Goal: Task Accomplishment & Management: Complete application form

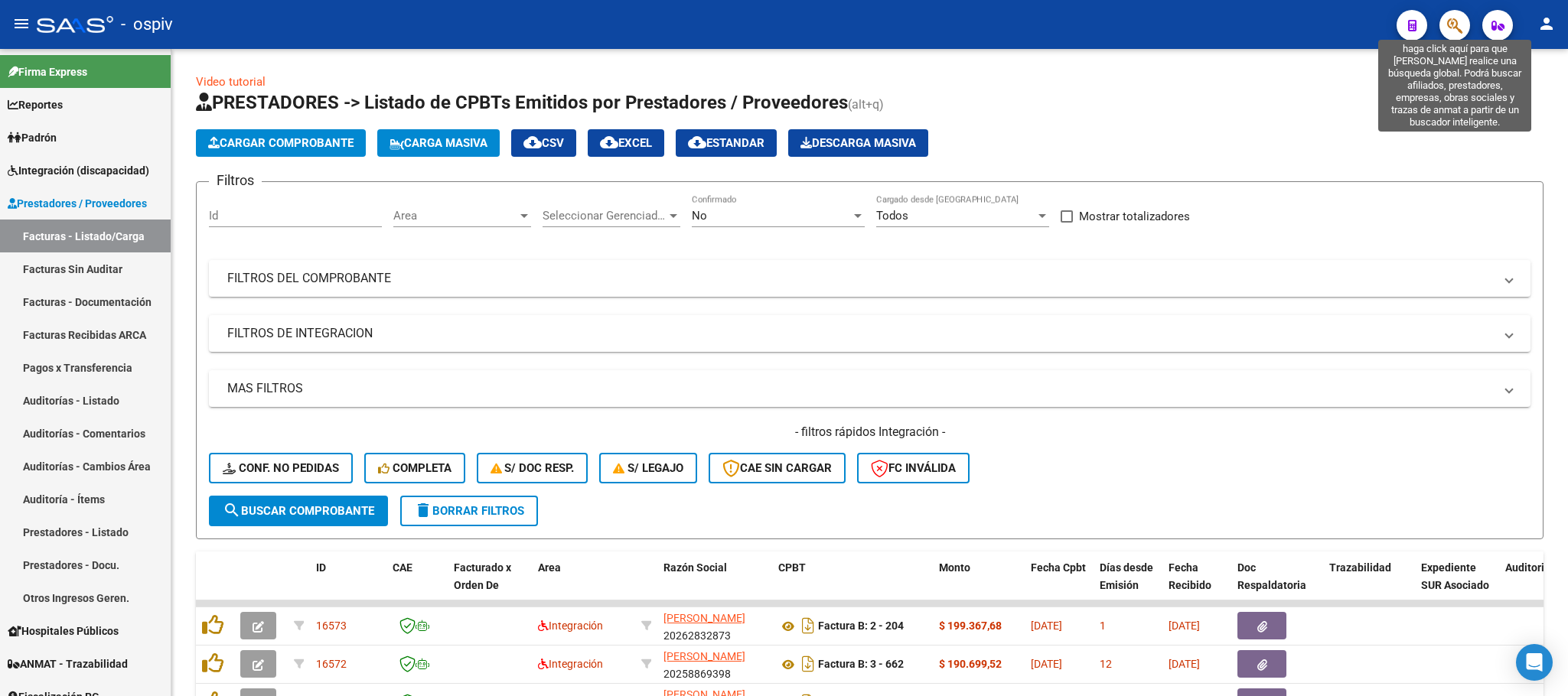
click at [1449, 27] on icon "button" at bounding box center [1456, 25] width 16 height 17
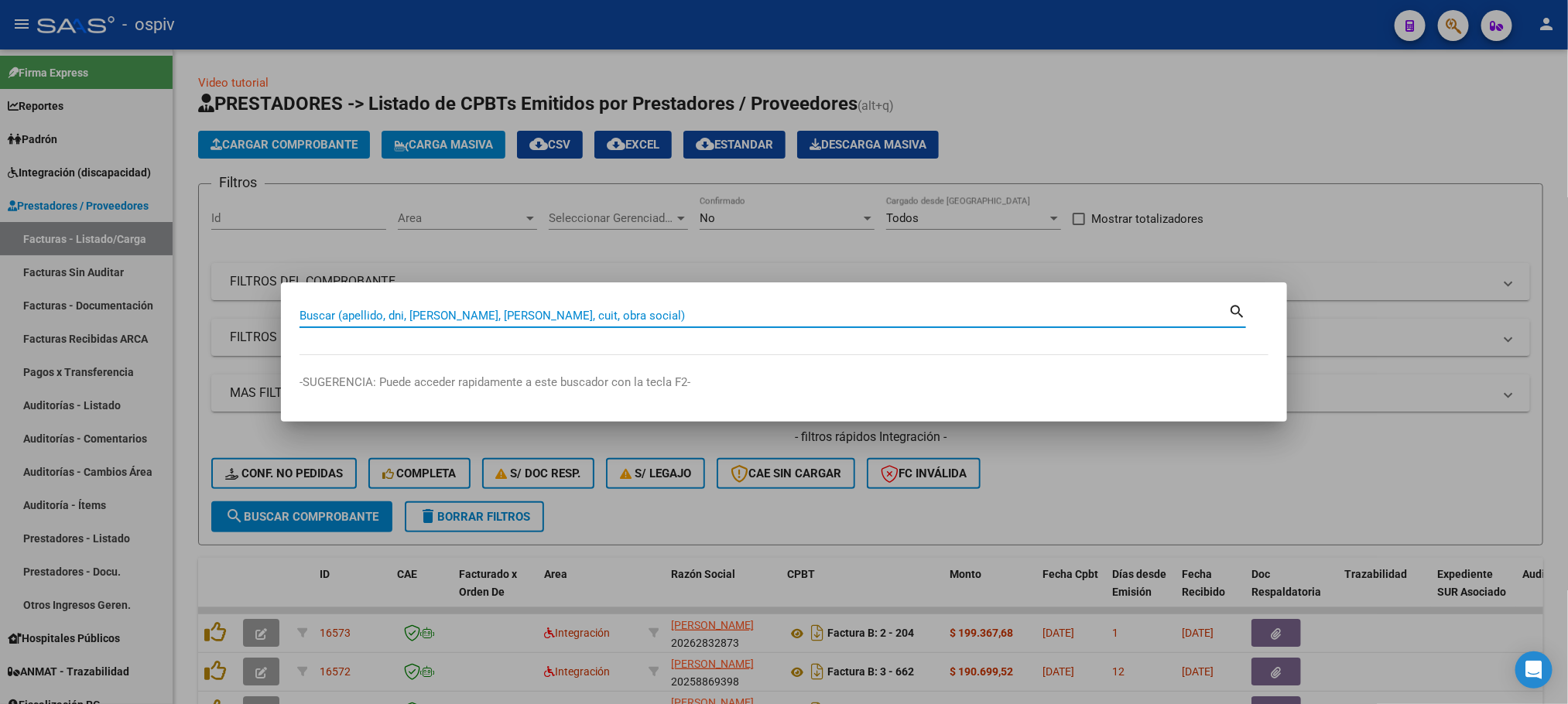
paste input "20262832873"
type input "20262832873"
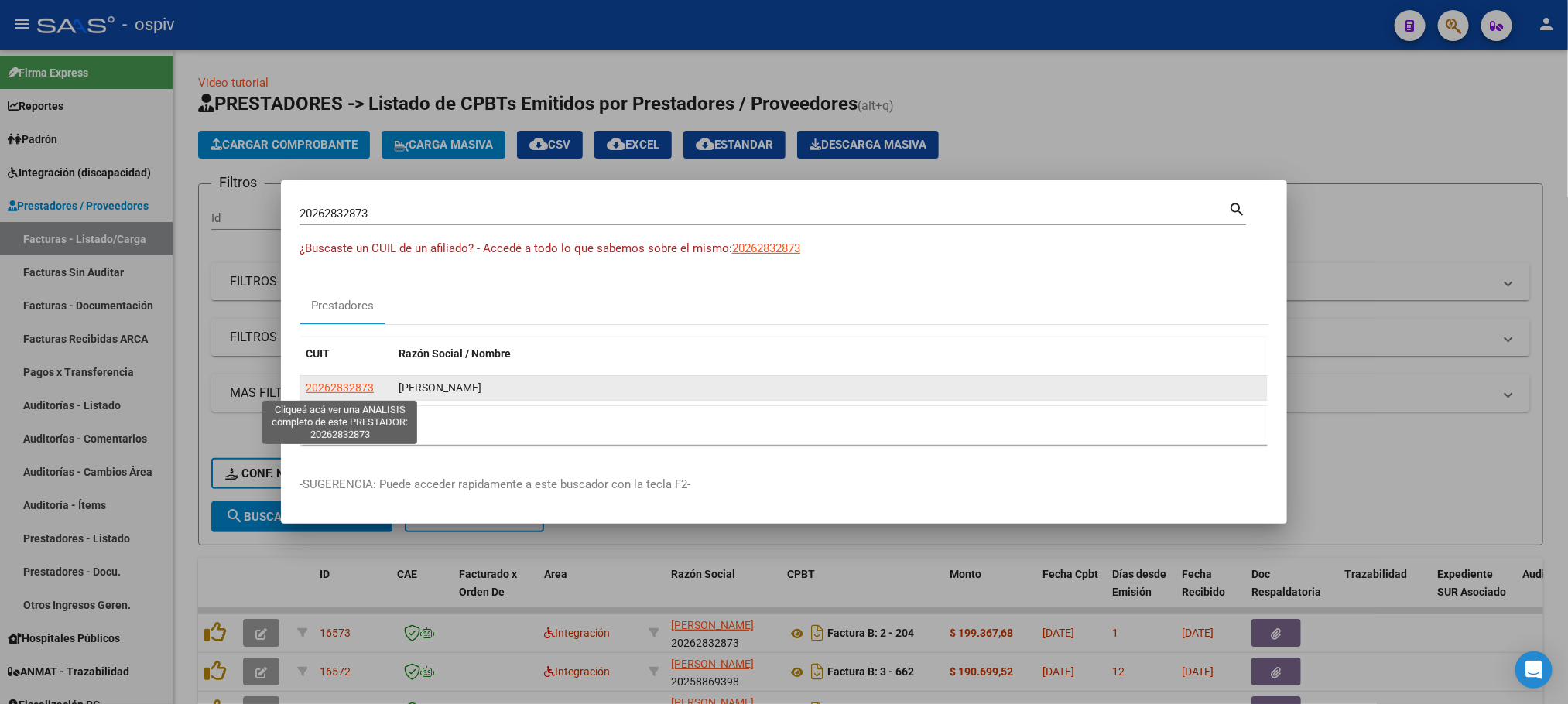
click at [336, 392] on span "20262832873" at bounding box center [339, 387] width 68 height 13
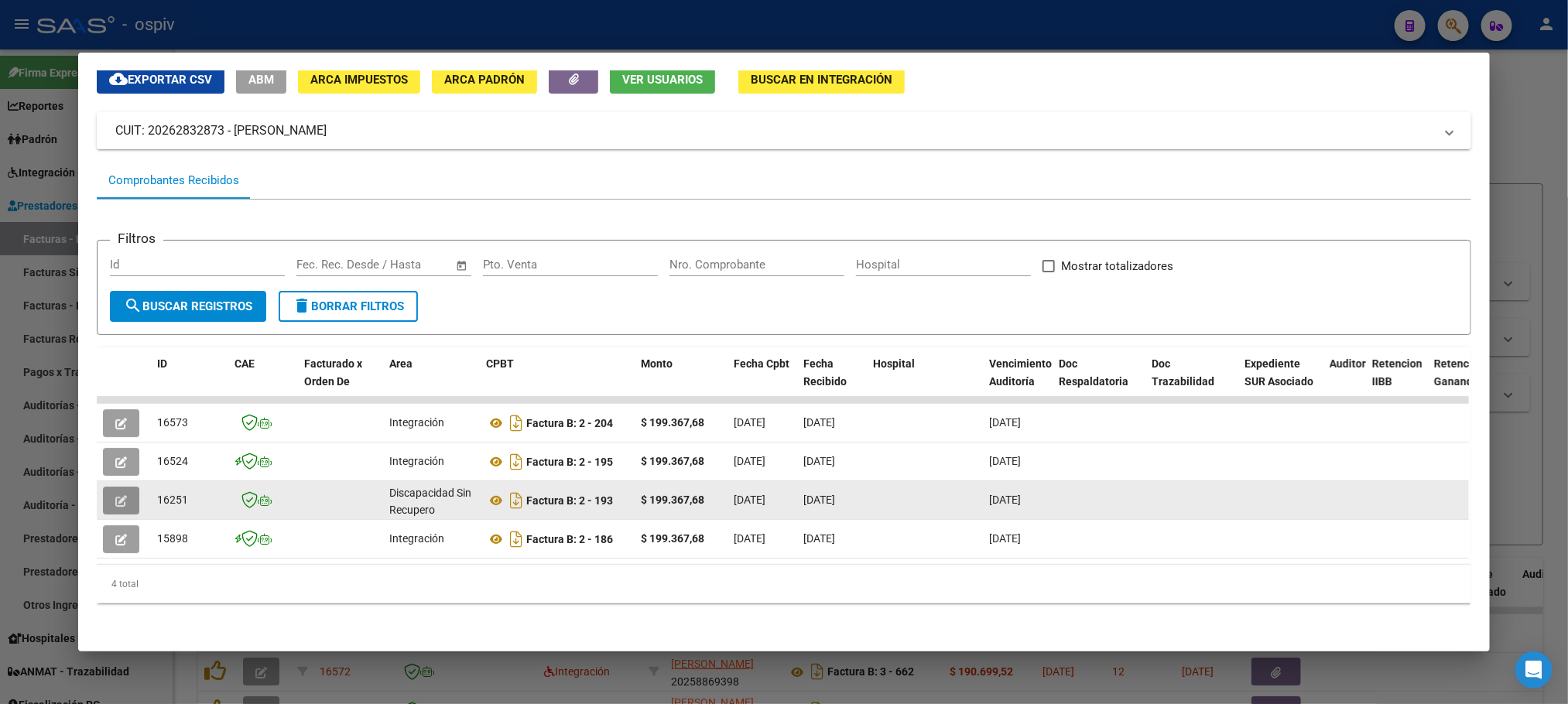
click at [120, 486] on button "button" at bounding box center [121, 500] width 36 height 27
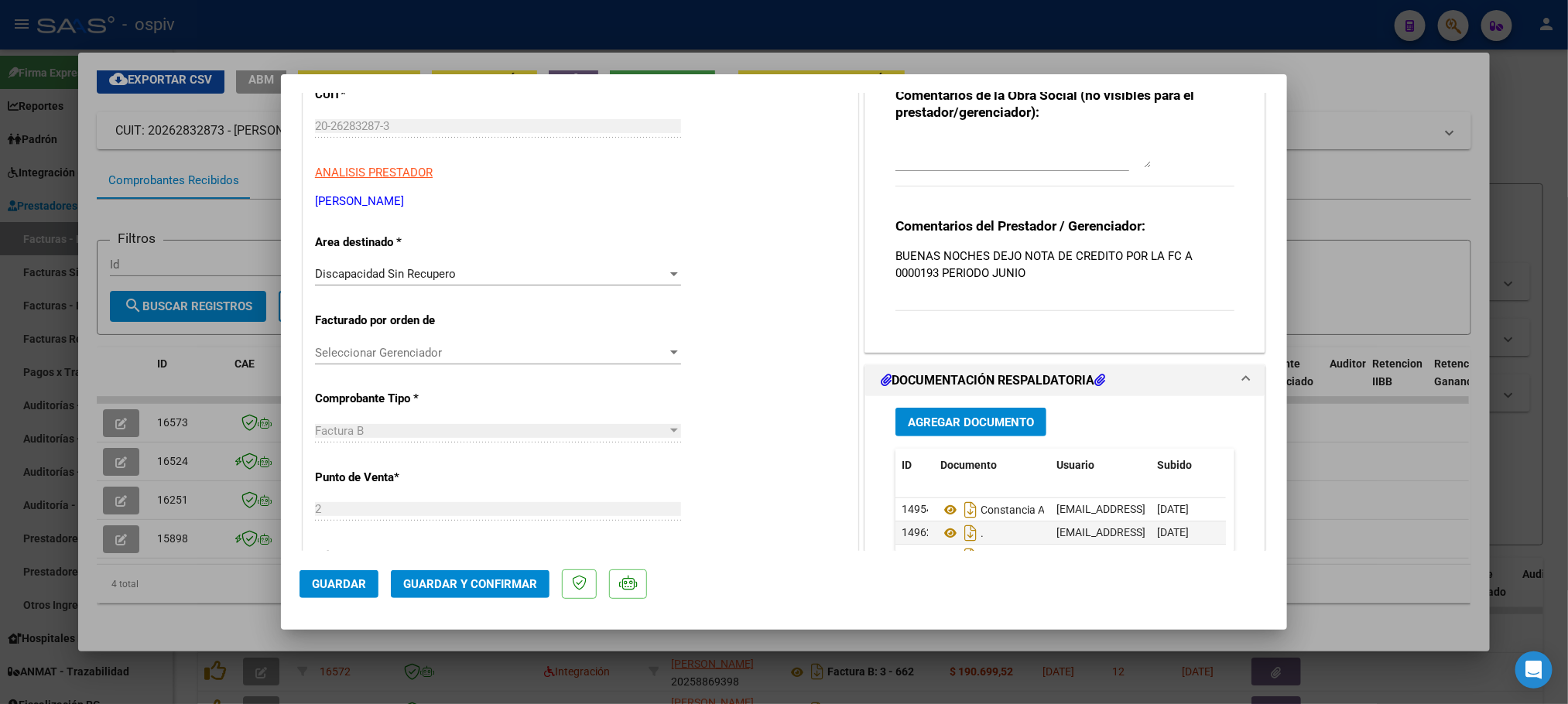
scroll to position [193, 0]
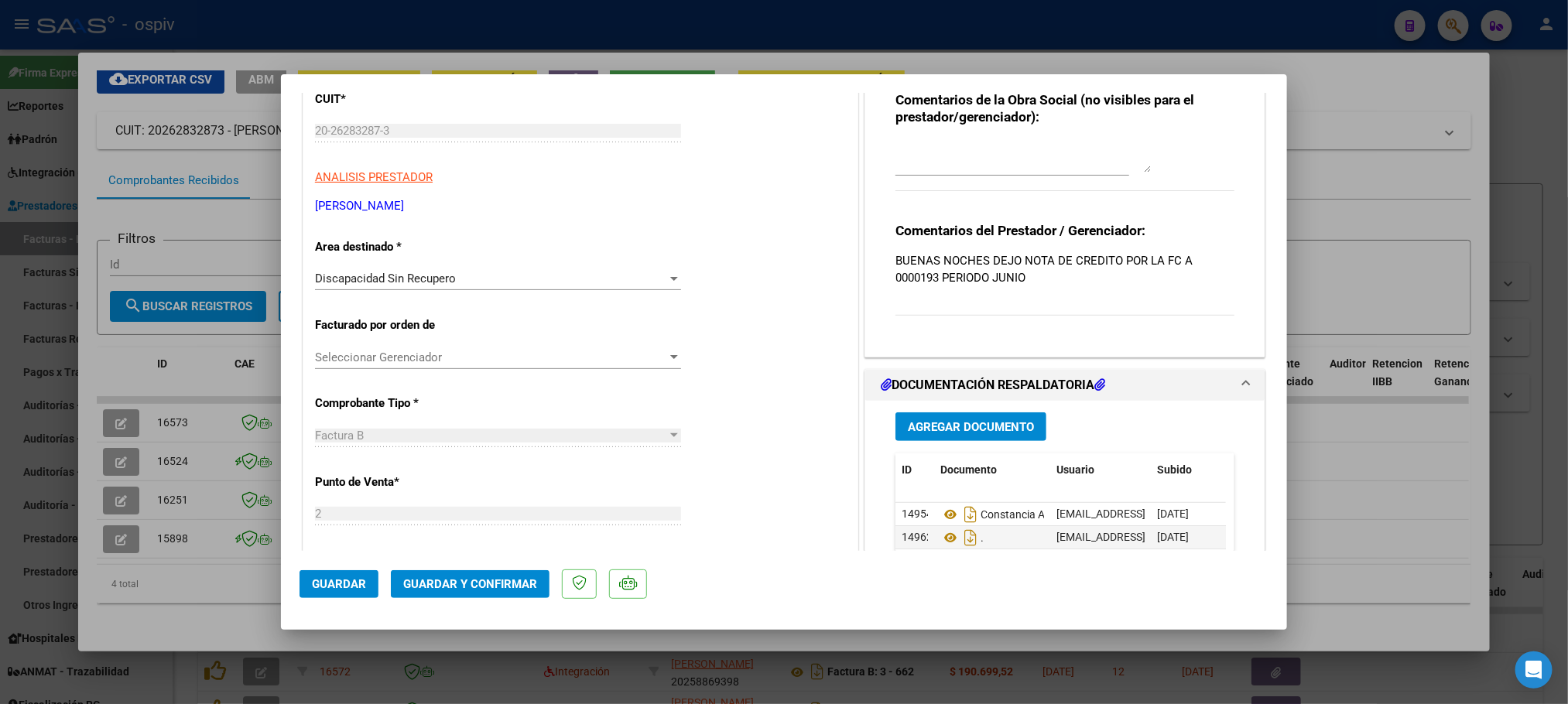
click at [825, 30] on div at bounding box center [784, 352] width 1568 height 704
type input "$ 0,00"
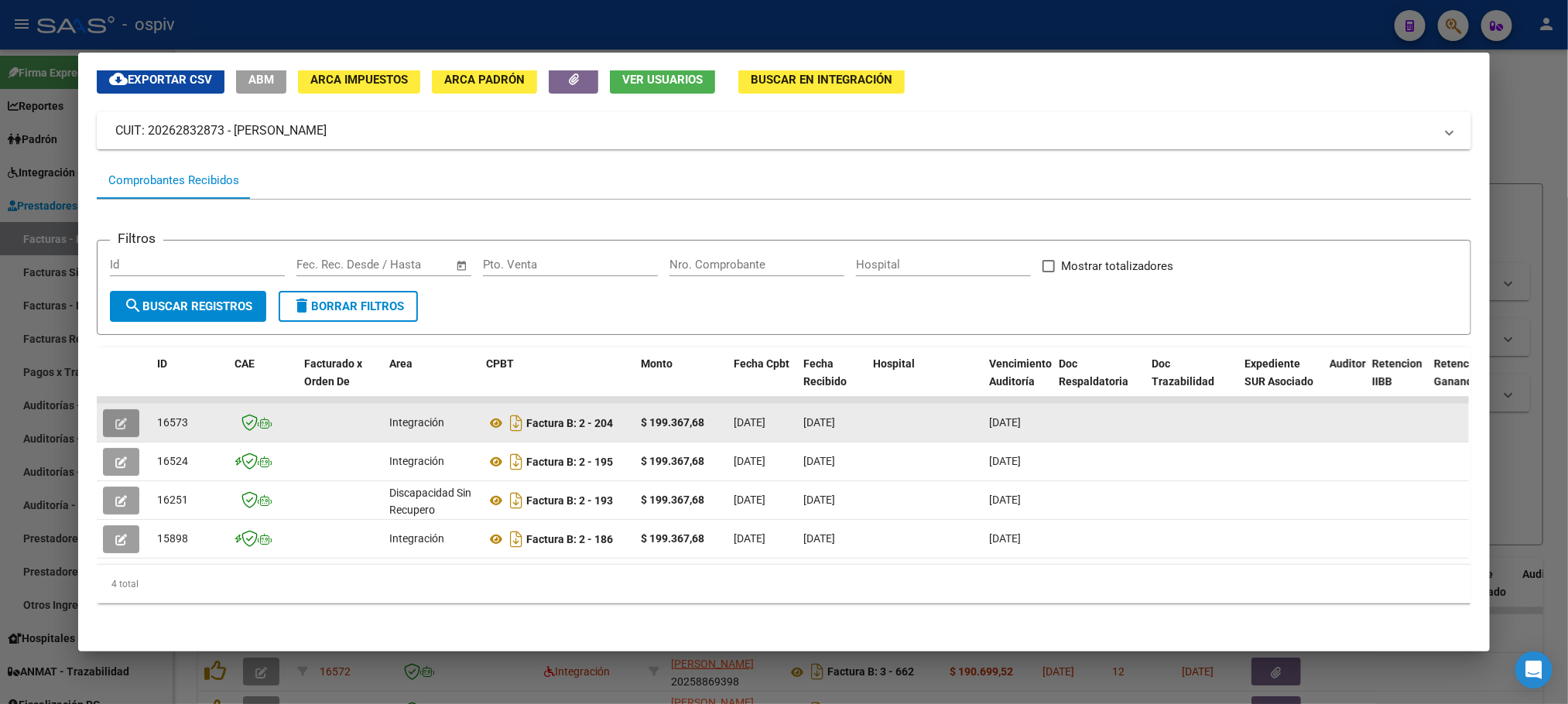
click at [116, 418] on icon "button" at bounding box center [122, 424] width 12 height 12
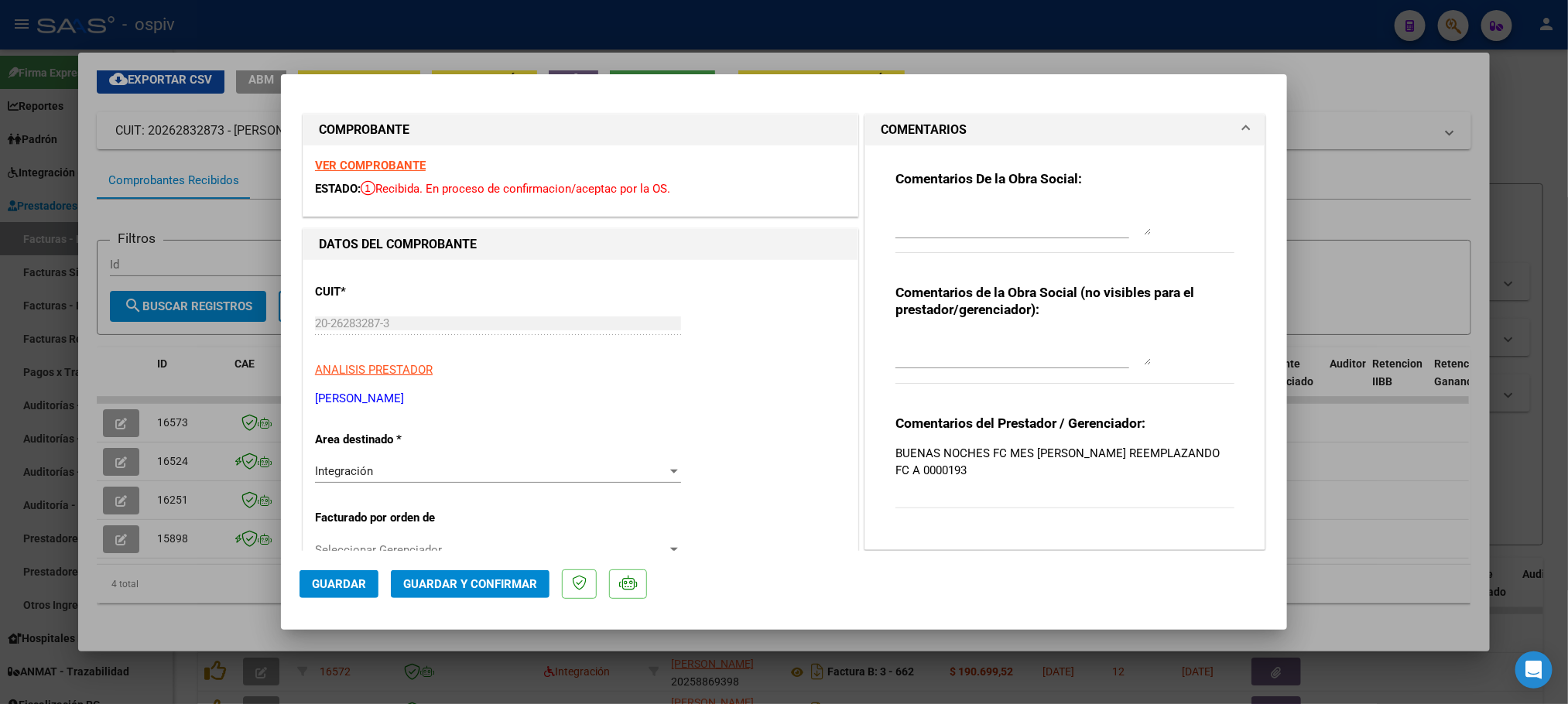
click at [356, 164] on strong "VER COMPROBANTE" at bounding box center [370, 166] width 111 height 14
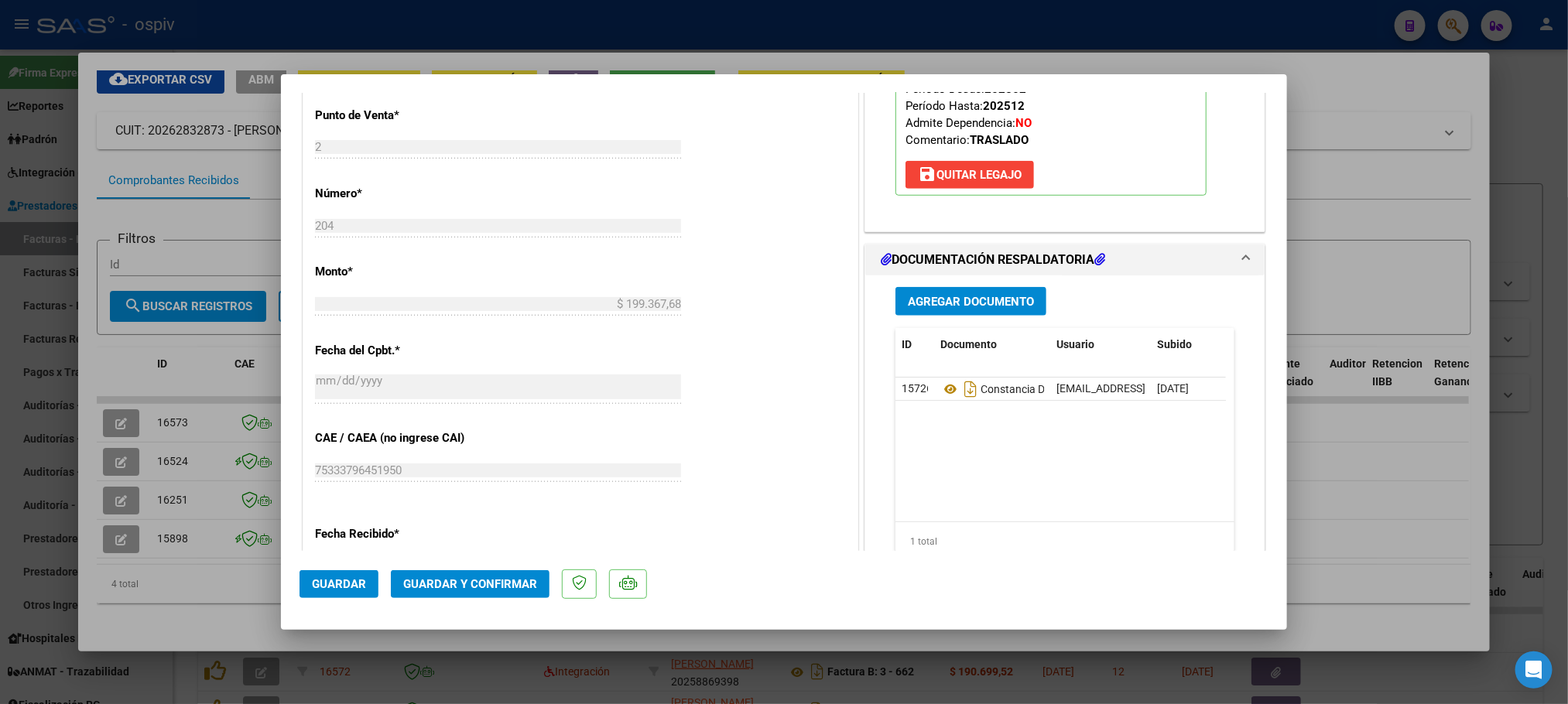
scroll to position [580, 0]
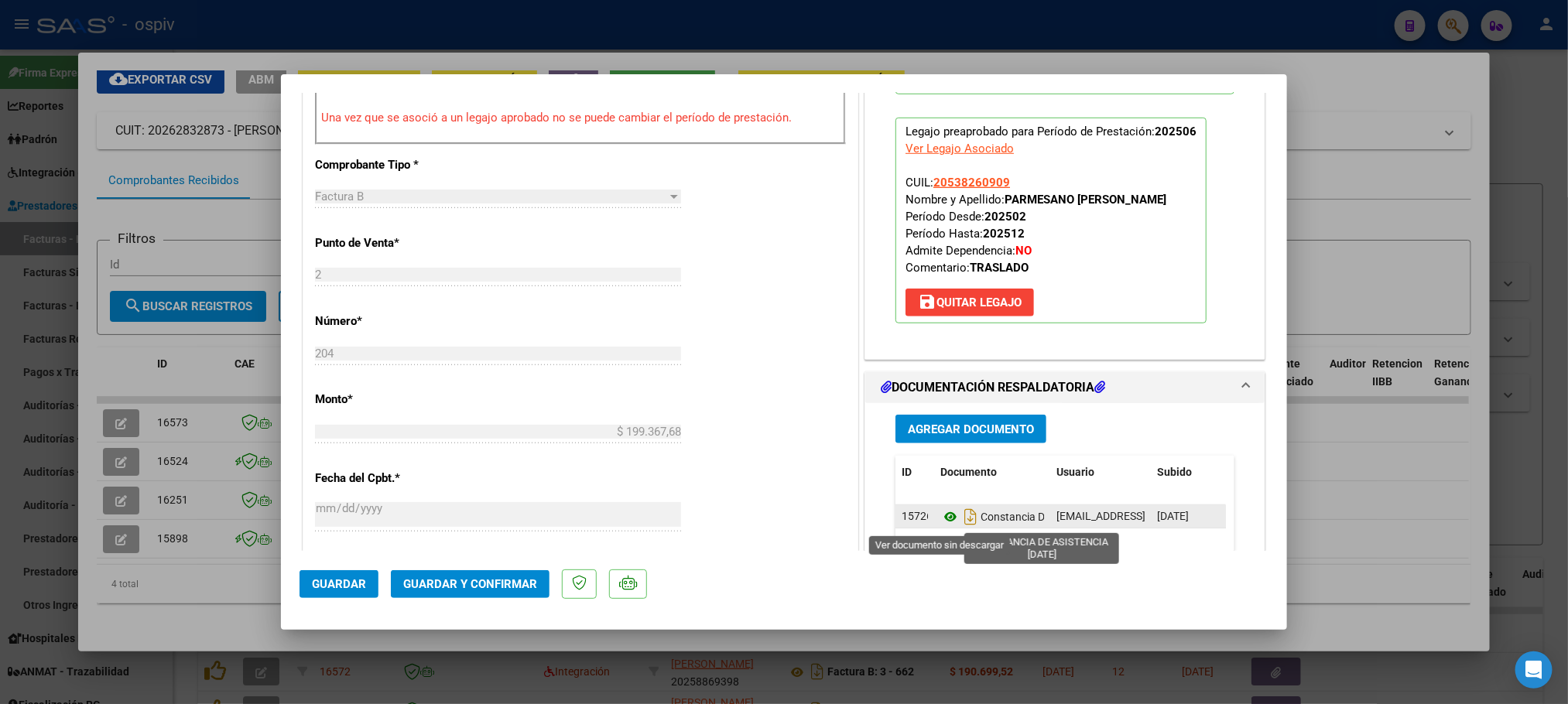
click at [940, 527] on icon at bounding box center [950, 517] width 21 height 19
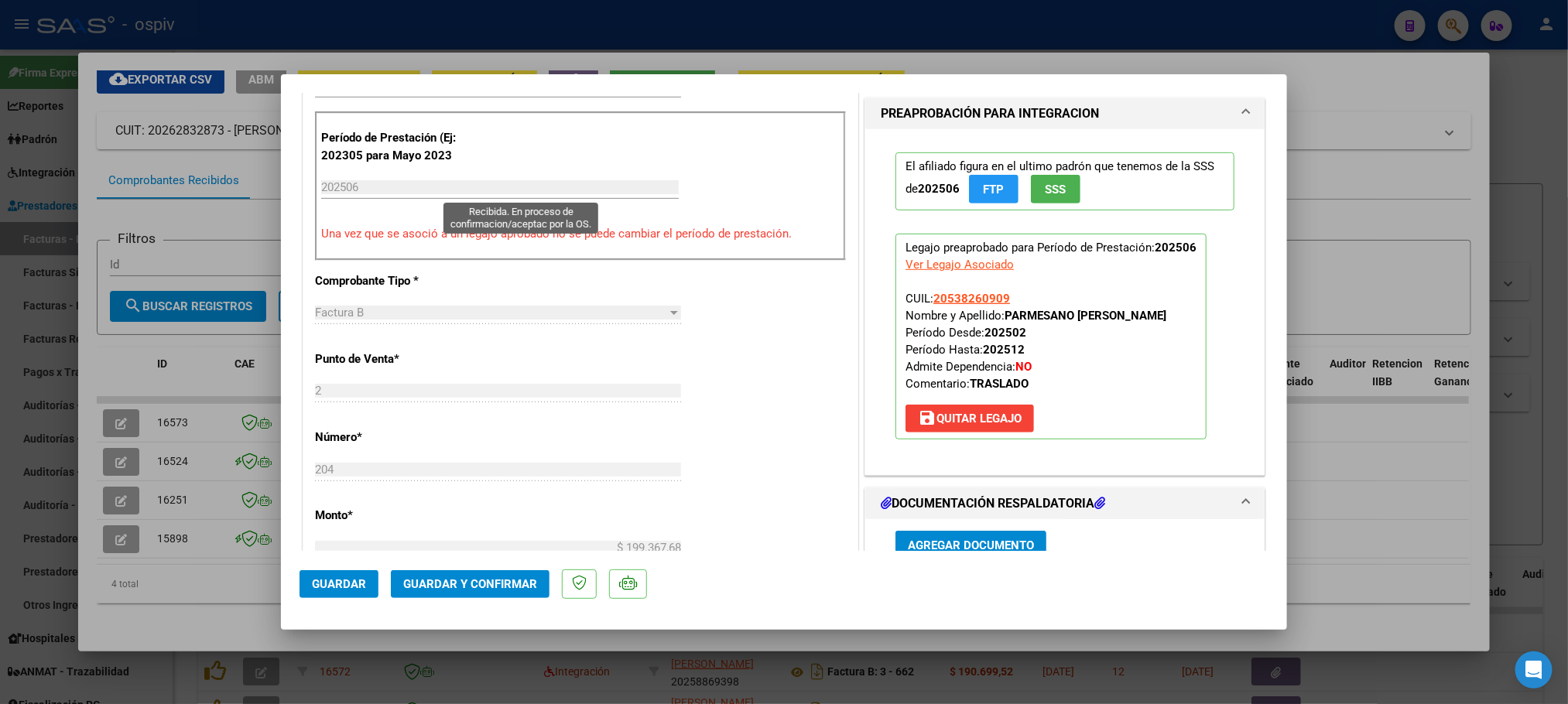
scroll to position [813, 0]
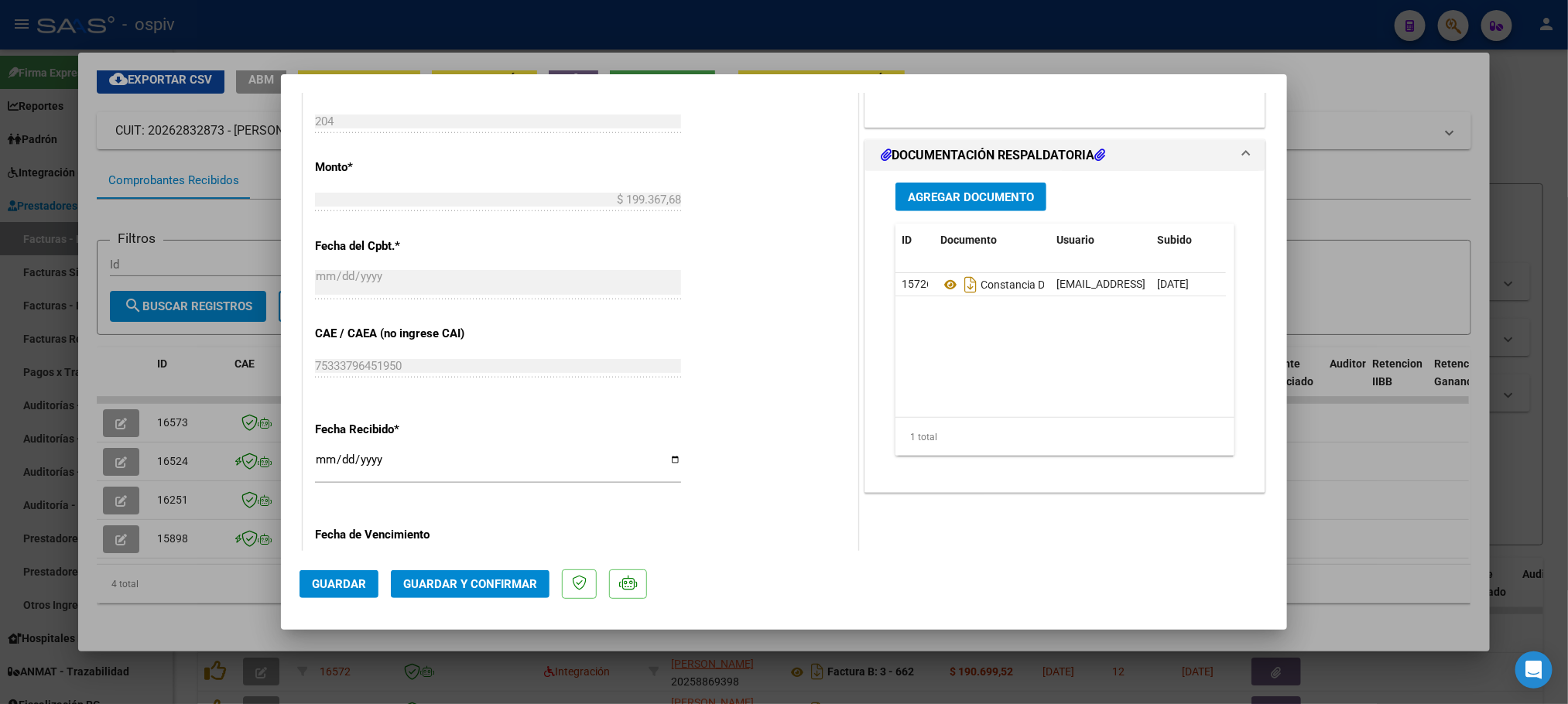
click at [996, 32] on div at bounding box center [784, 352] width 1568 height 704
type input "$ 0,00"
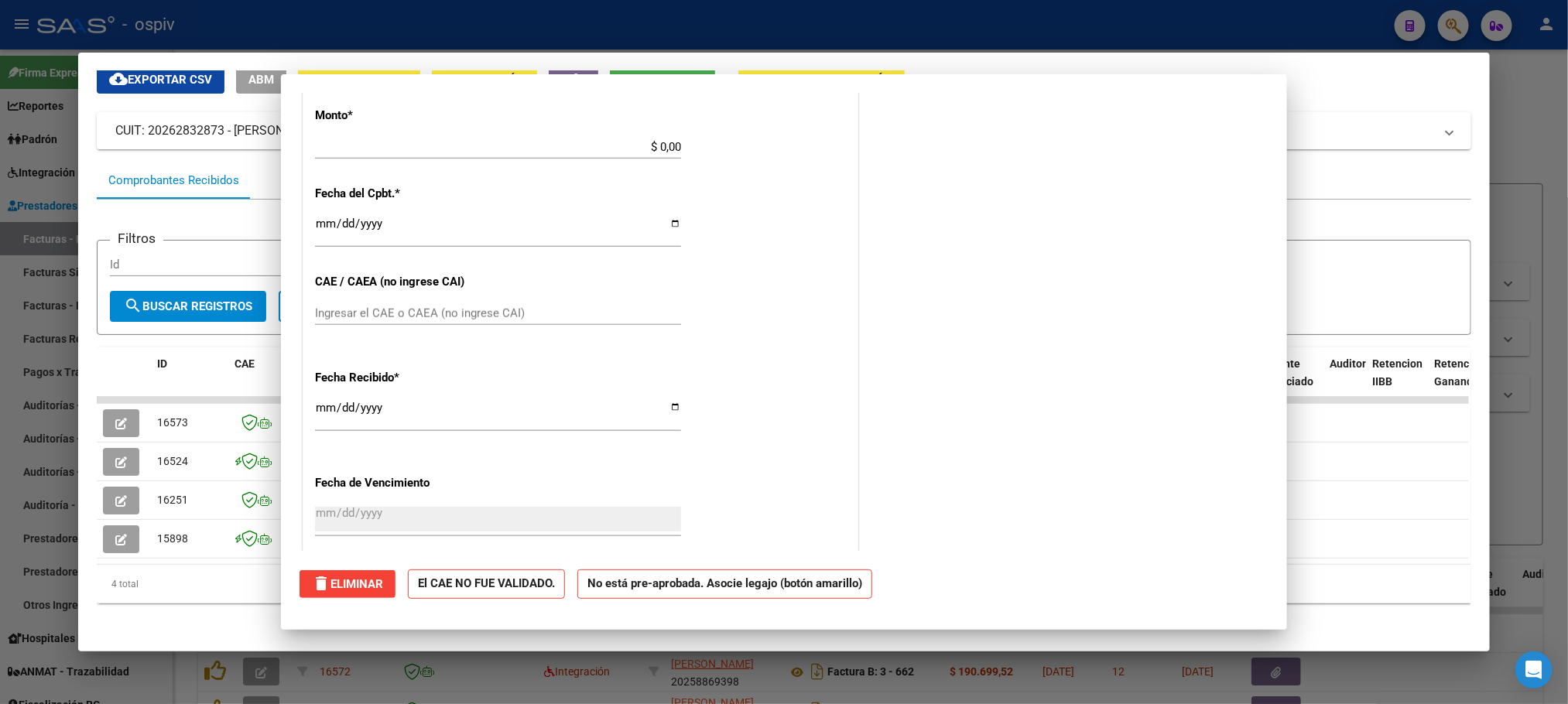
scroll to position [0, 0]
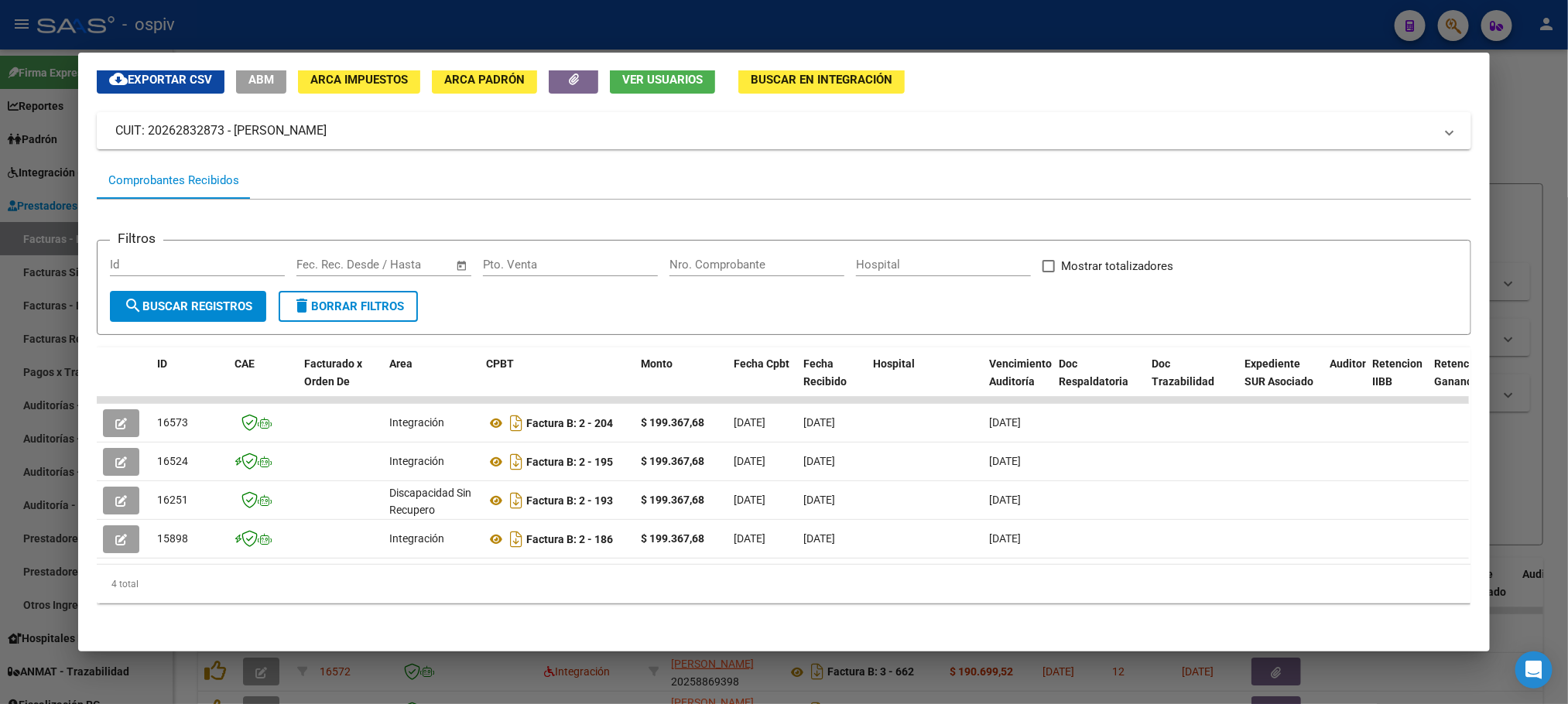
click at [1071, 15] on div at bounding box center [784, 352] width 1568 height 704
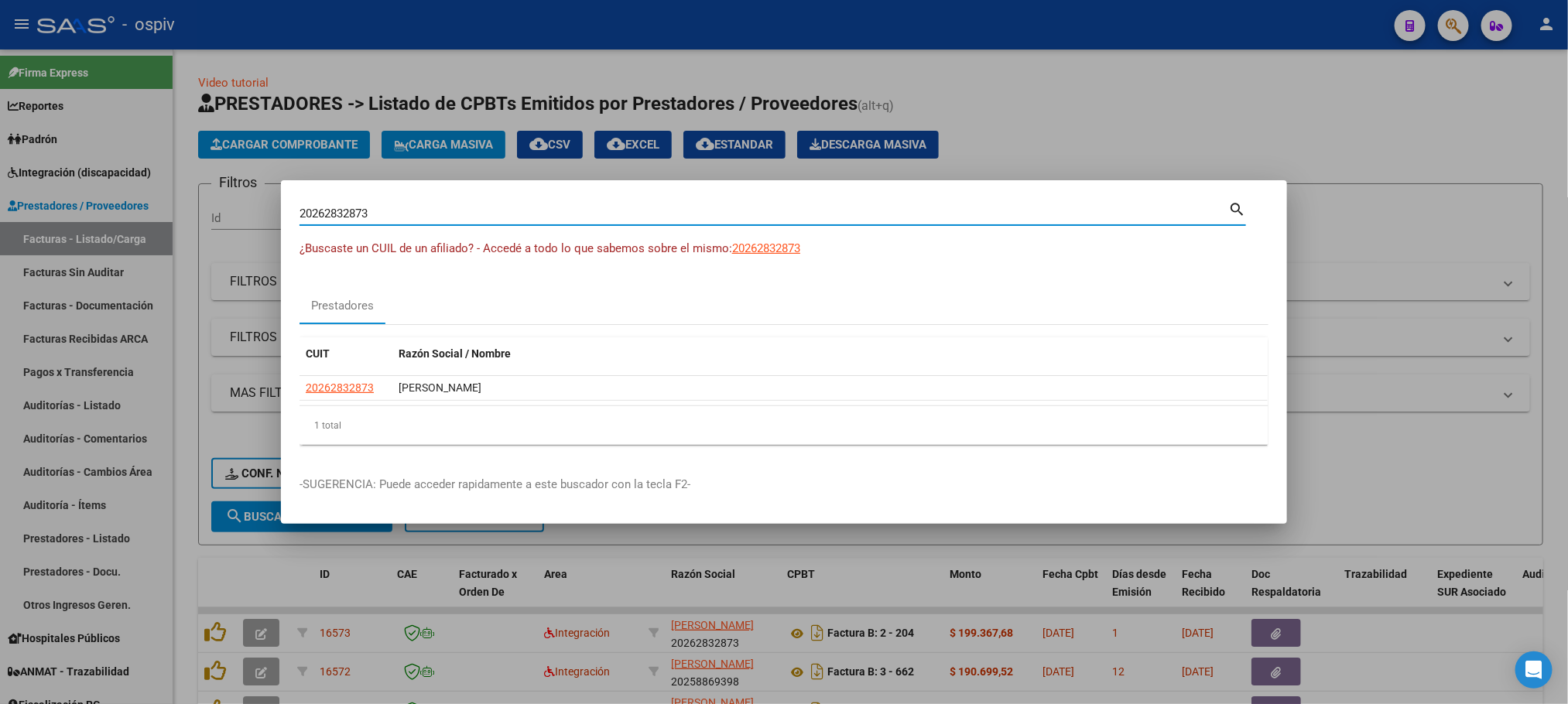
drag, startPoint x: 475, startPoint y: 219, endPoint x: 158, endPoint y: 200, distance: 317.6
click at [158, 200] on div "20262832873 Buscar (apellido, dni, cuil, [PERSON_NAME], cuit, obra social) sear…" at bounding box center [784, 352] width 1568 height 704
type input "iska"
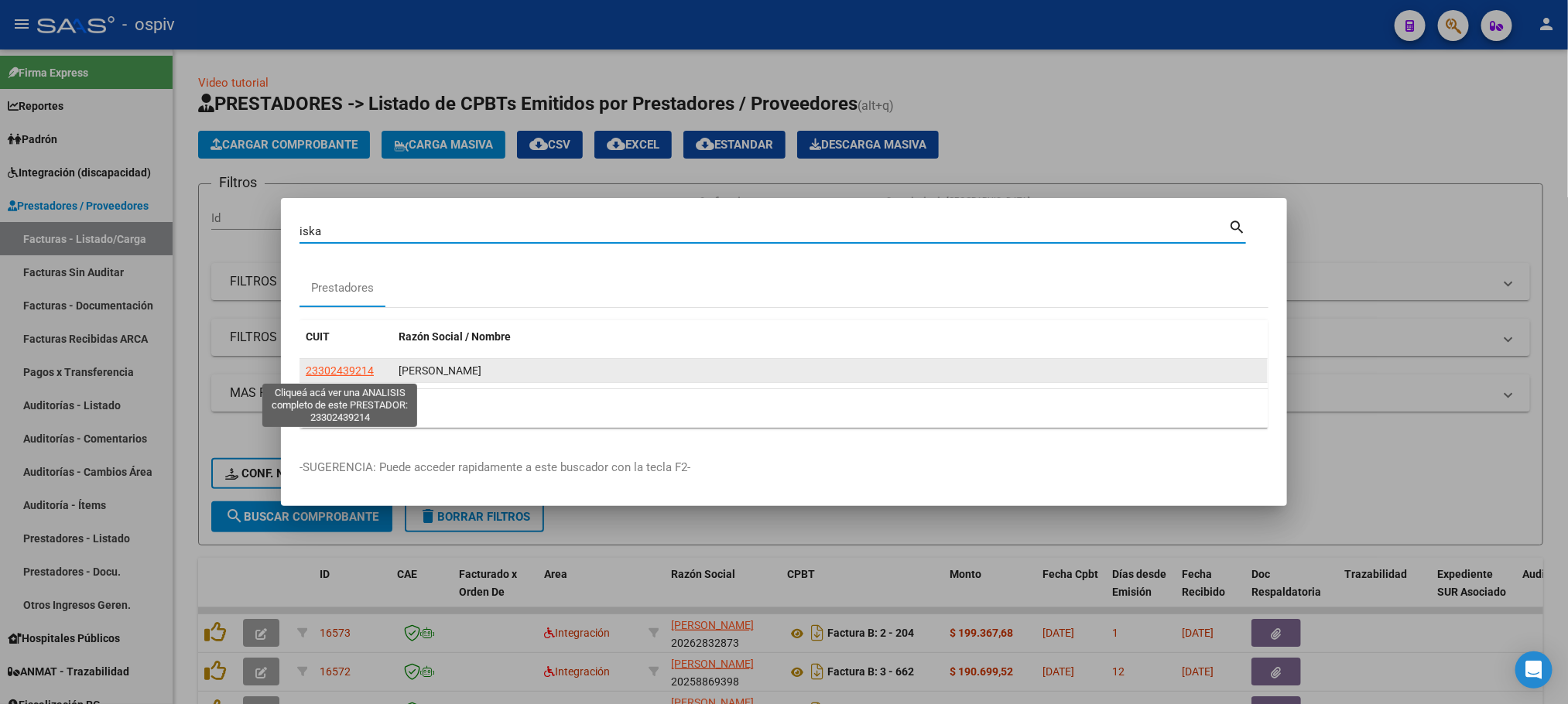
click at [347, 367] on span "23302439214" at bounding box center [339, 371] width 68 height 13
type textarea "23302439214"
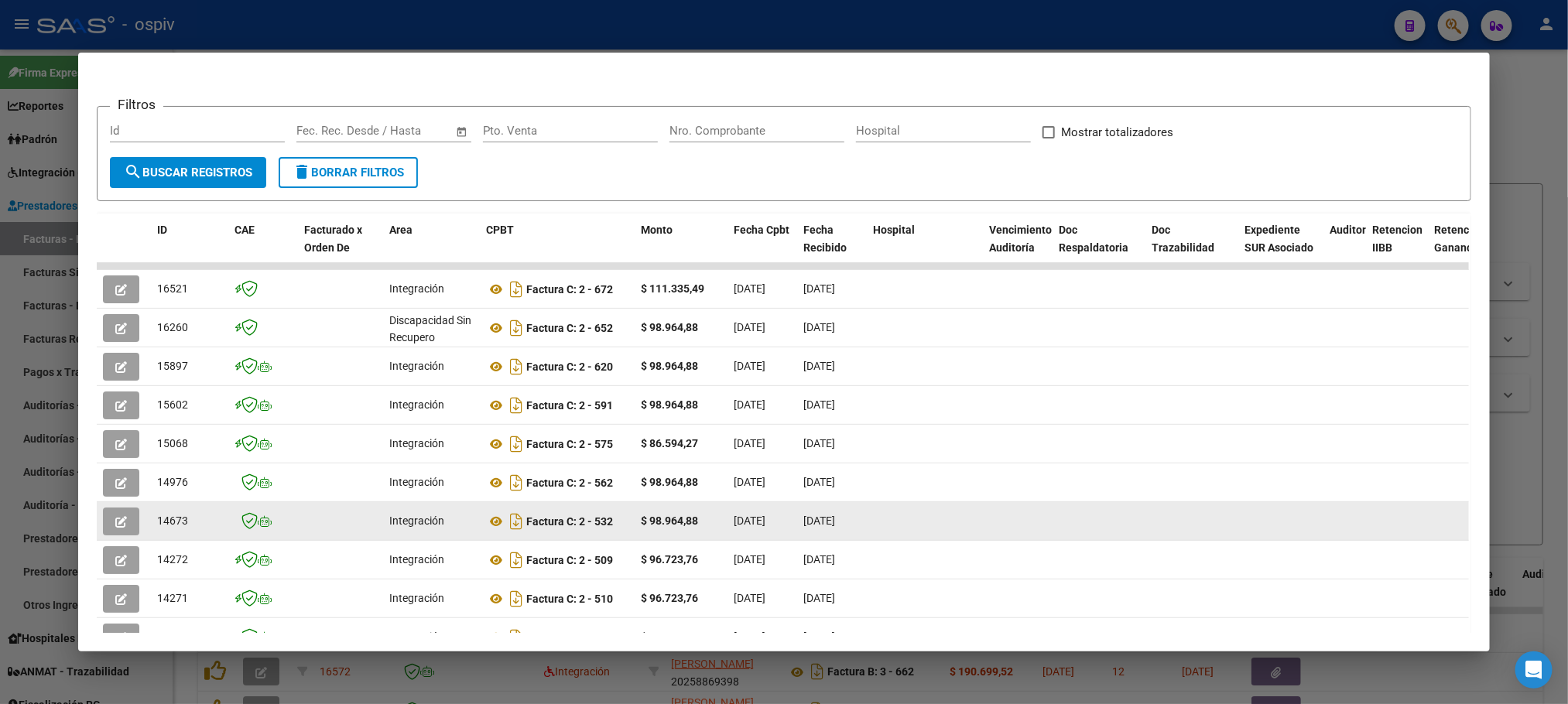
scroll to position [311, 0]
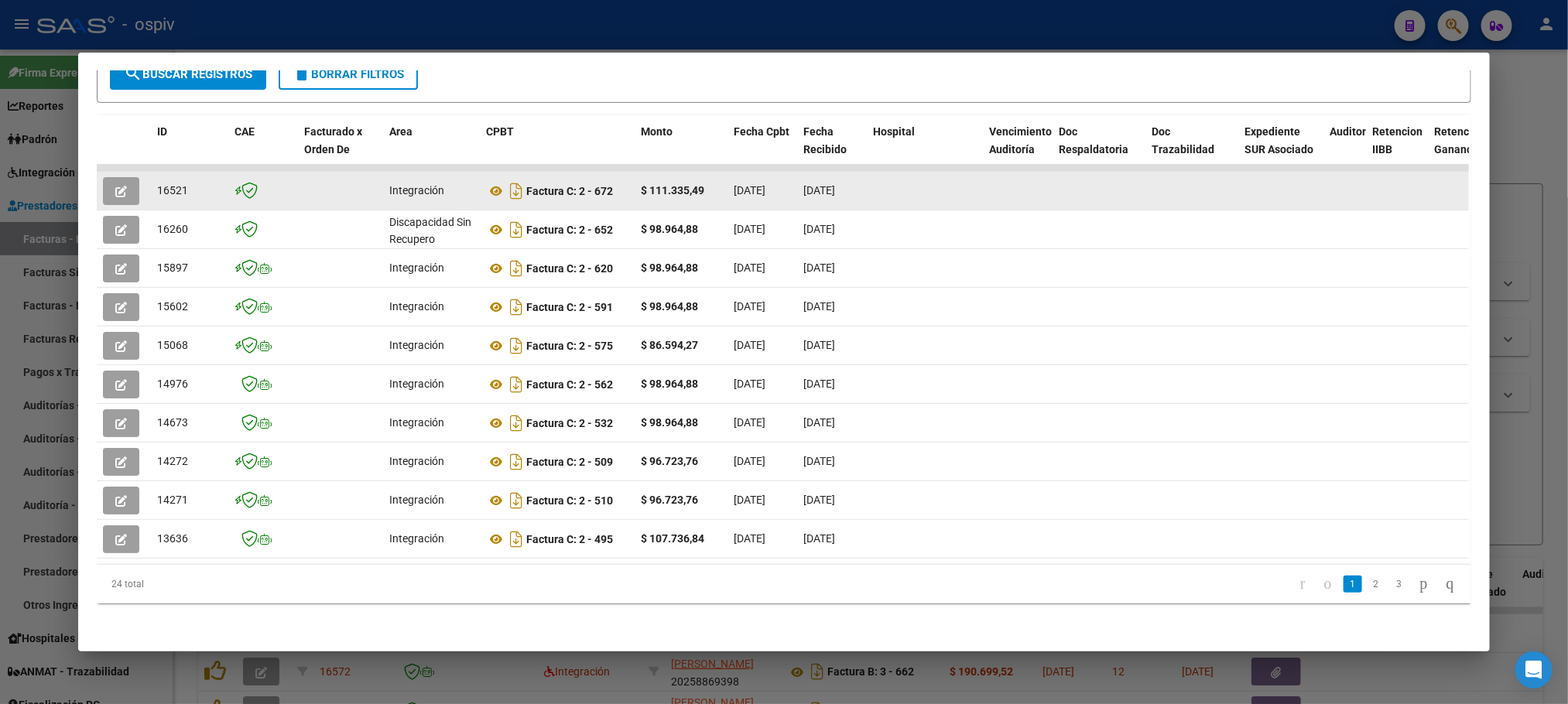
click at [116, 185] on icon "button" at bounding box center [122, 191] width 12 height 12
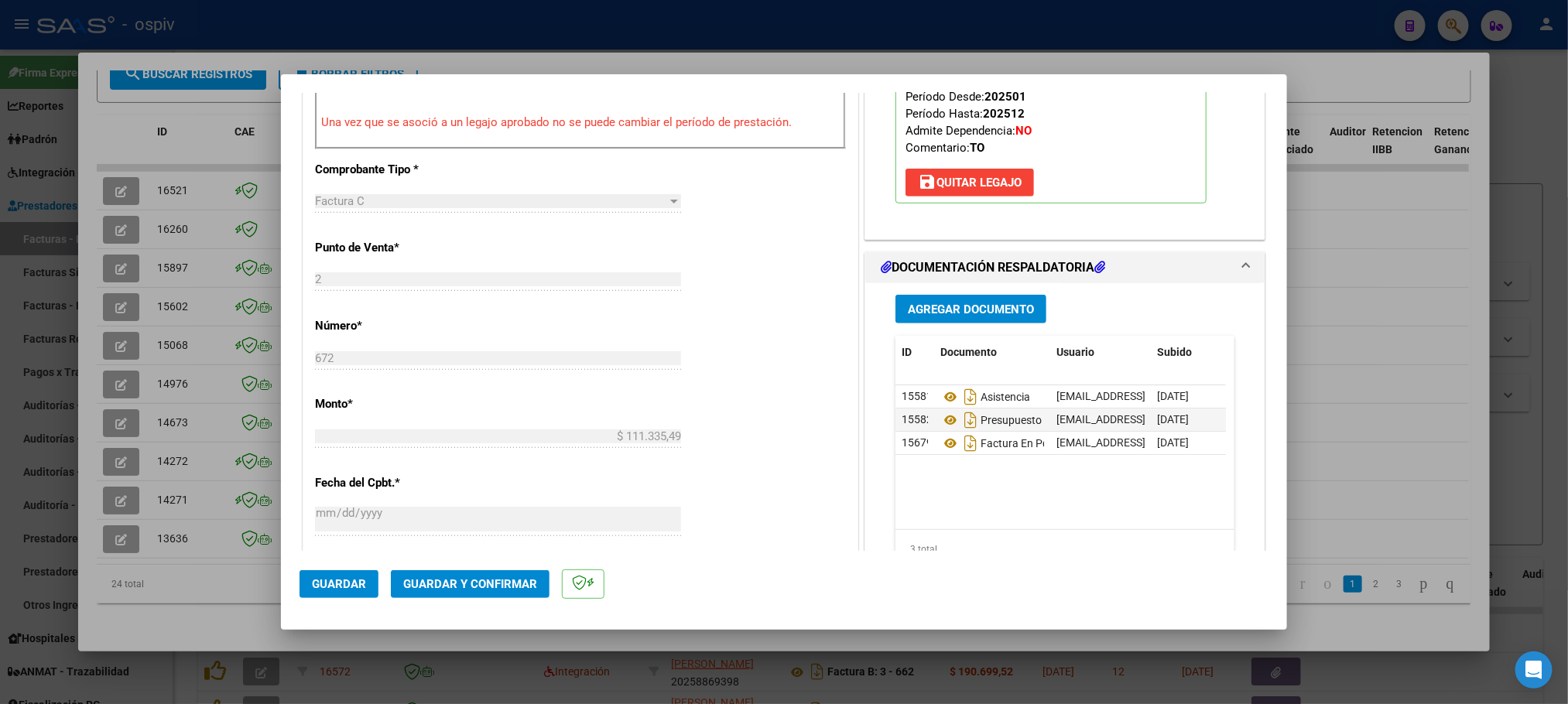
scroll to position [0, 0]
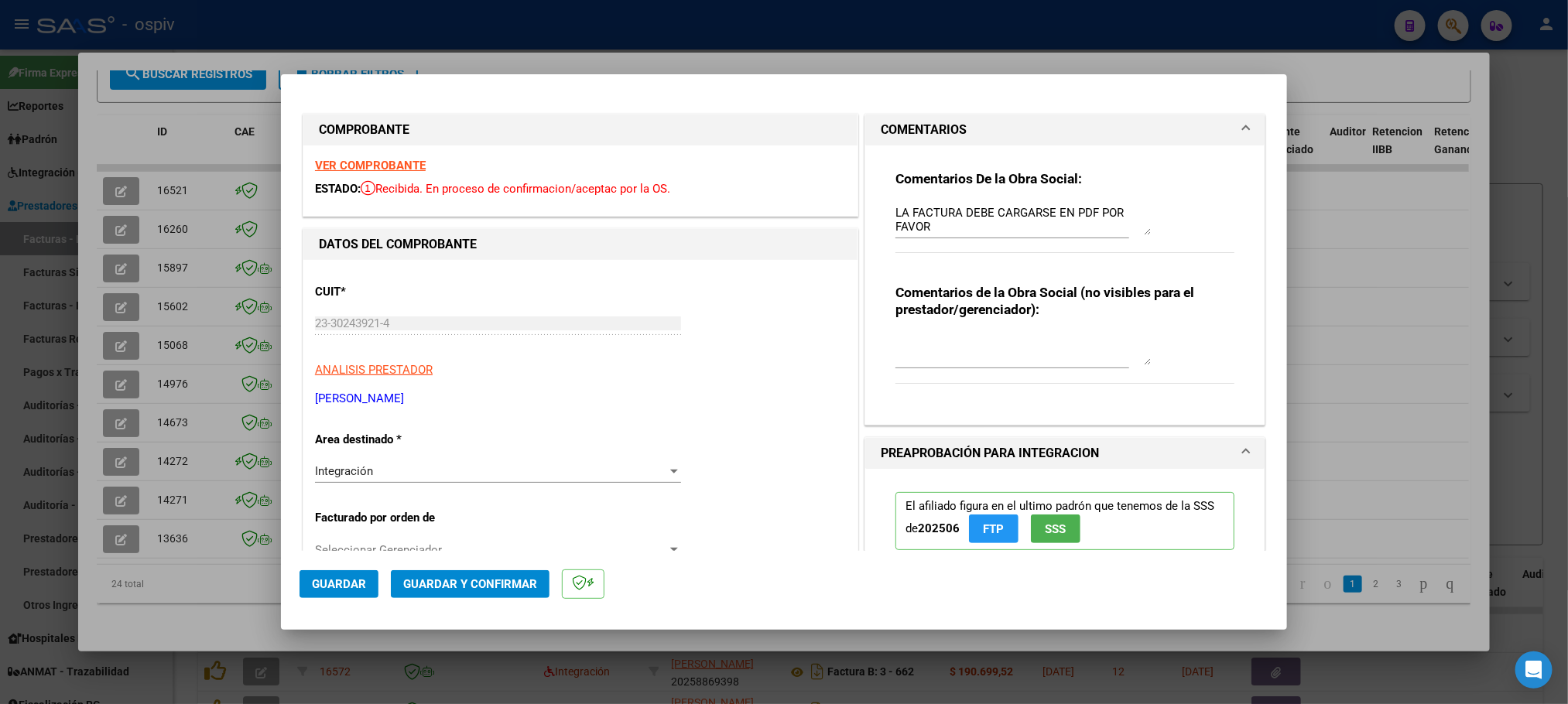
click at [339, 167] on strong "VER COMPROBANTE" at bounding box center [370, 166] width 111 height 14
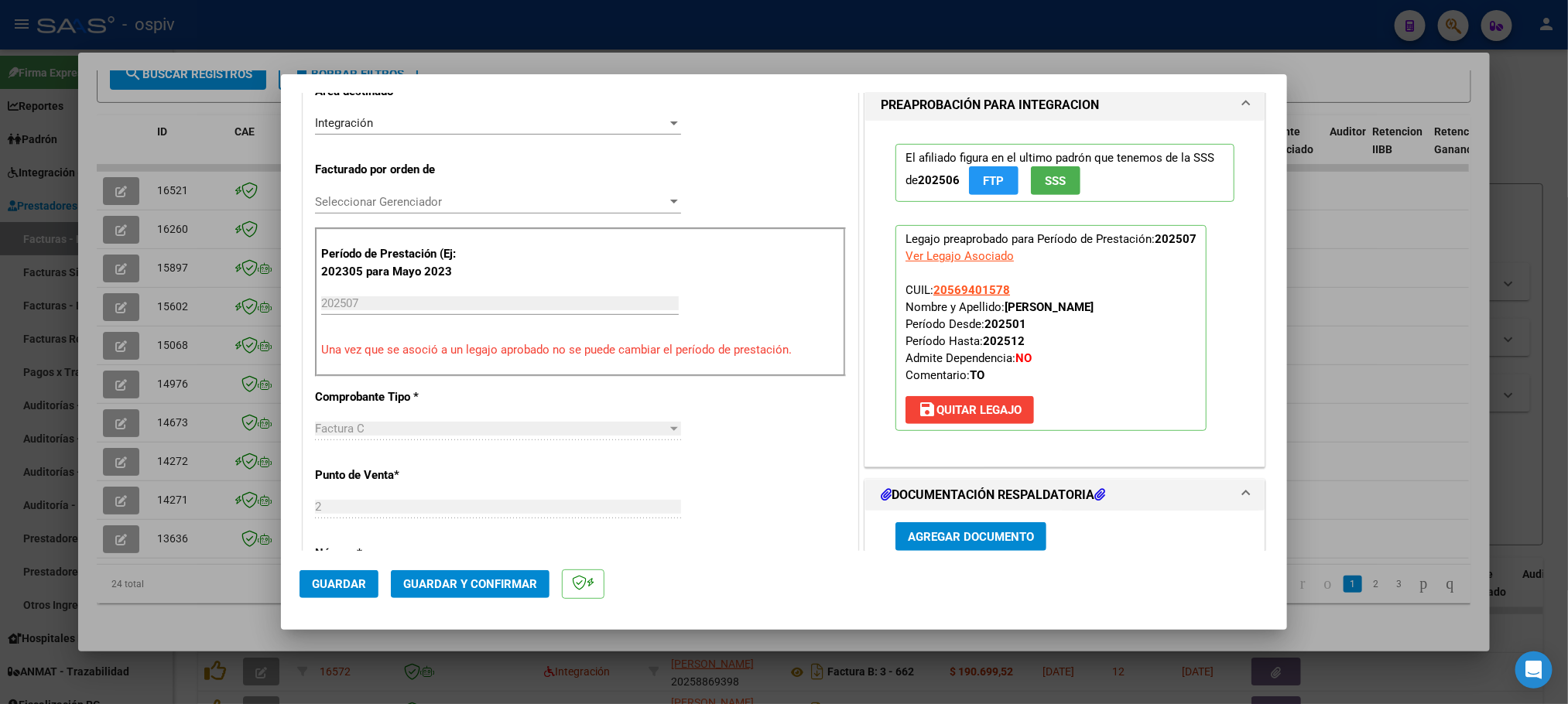
scroll to position [696, 0]
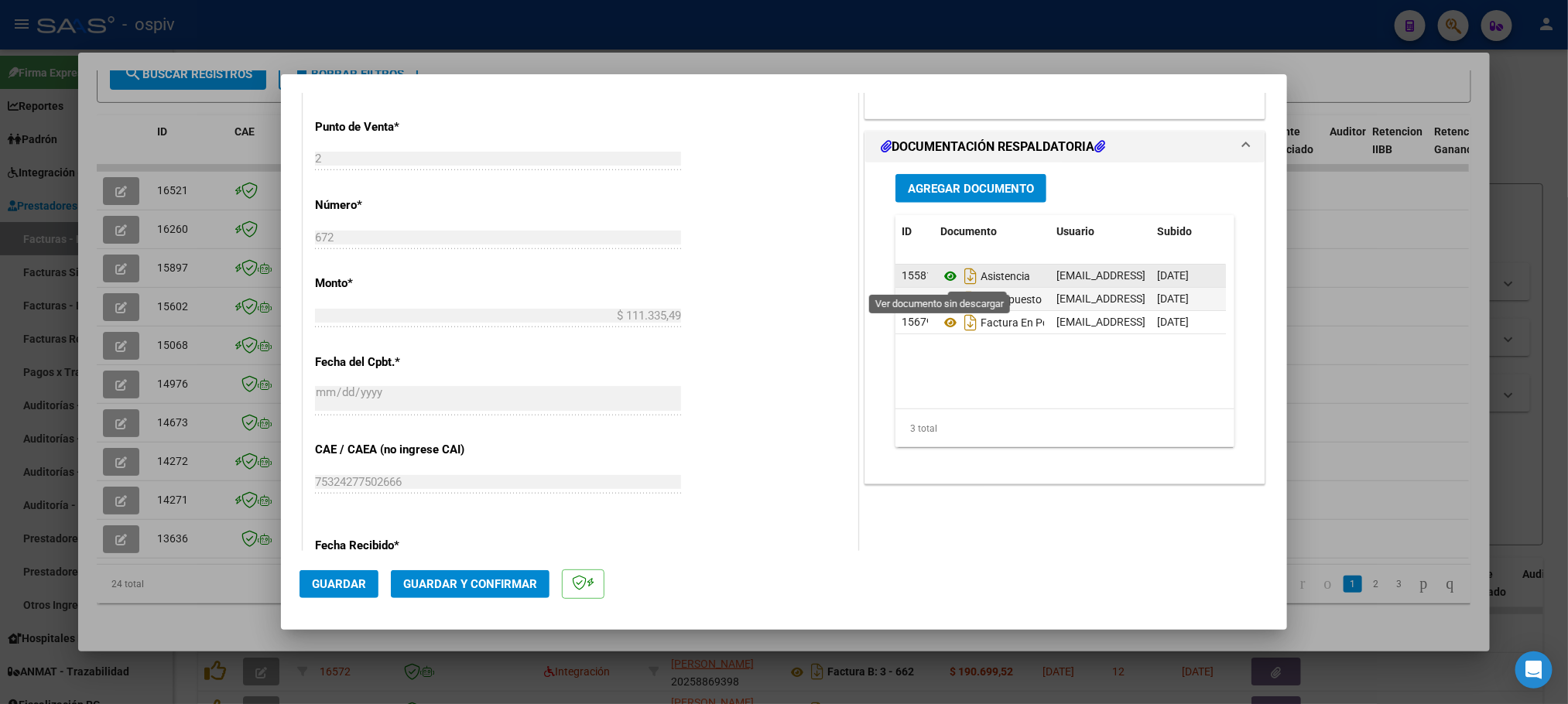
click at [940, 279] on icon at bounding box center [950, 276] width 21 height 19
click at [942, 302] on icon at bounding box center [950, 299] width 21 height 19
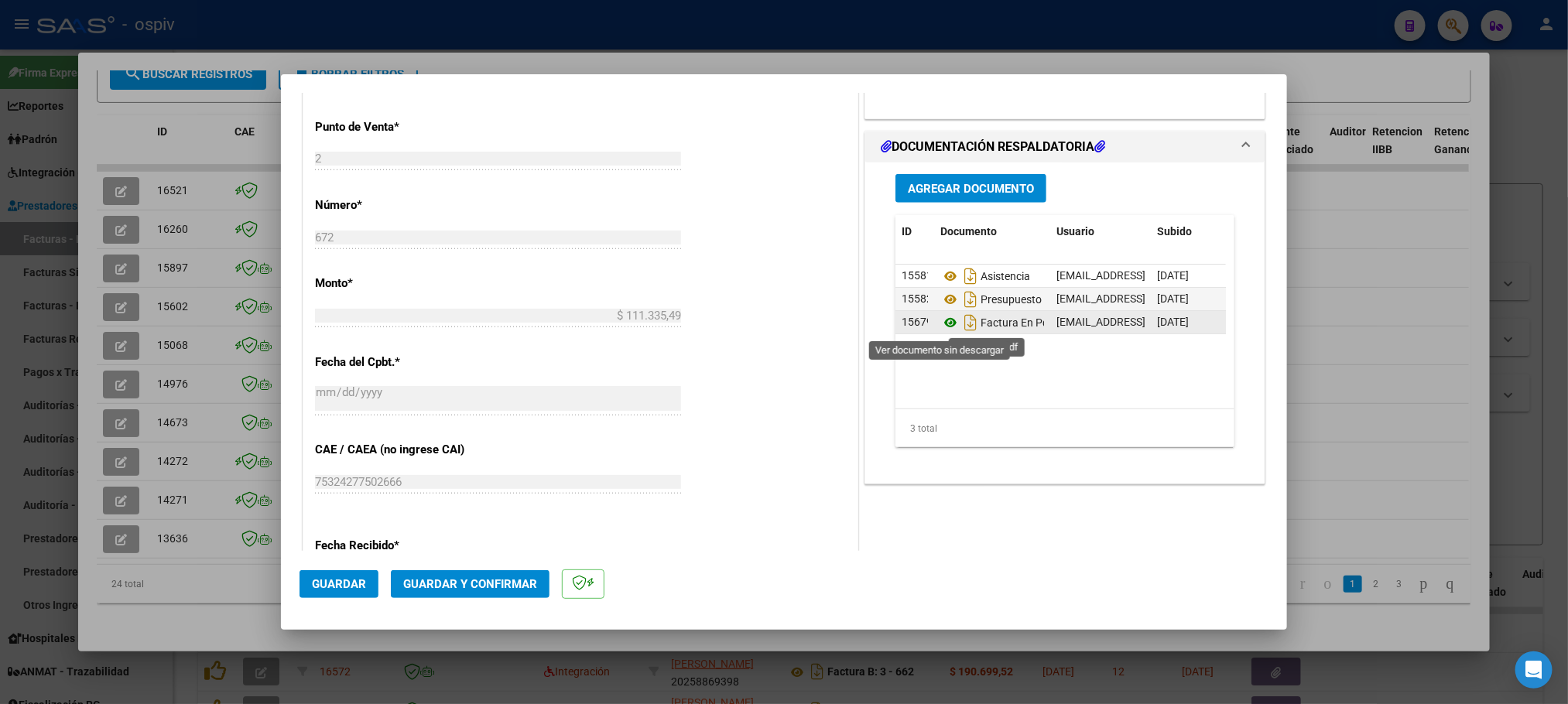
click at [940, 327] on icon at bounding box center [950, 323] width 21 height 19
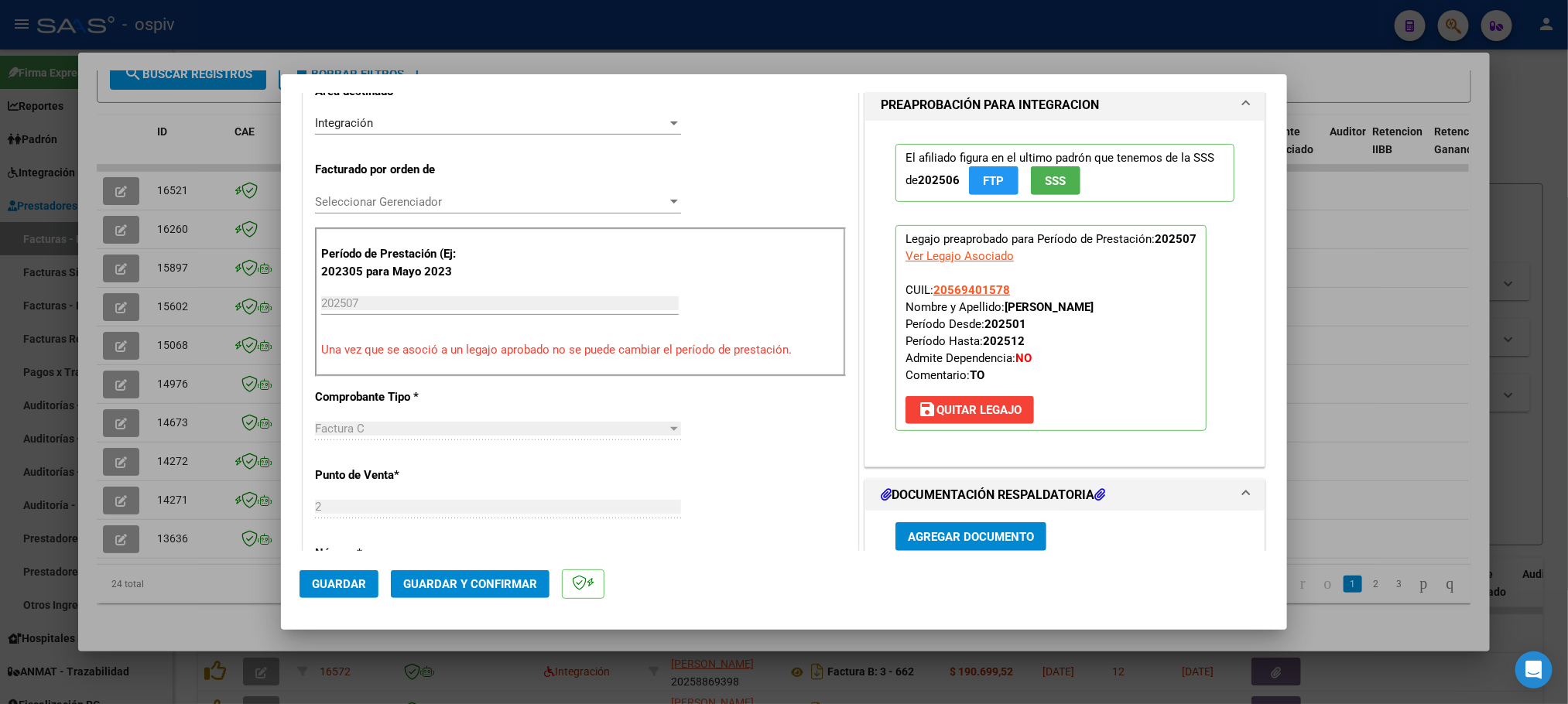
scroll to position [580, 0]
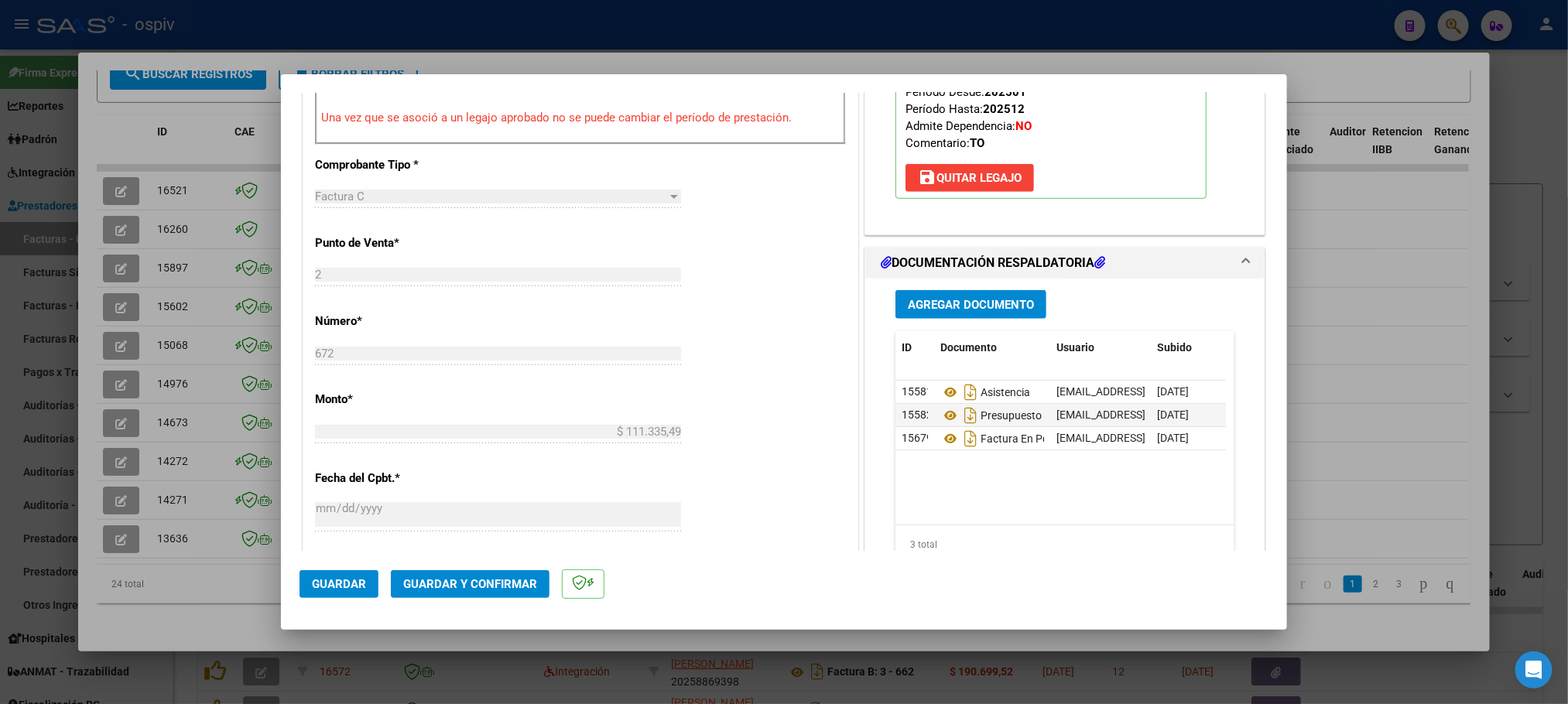
click at [421, 12] on div at bounding box center [784, 352] width 1568 height 704
type input "$ 0,00"
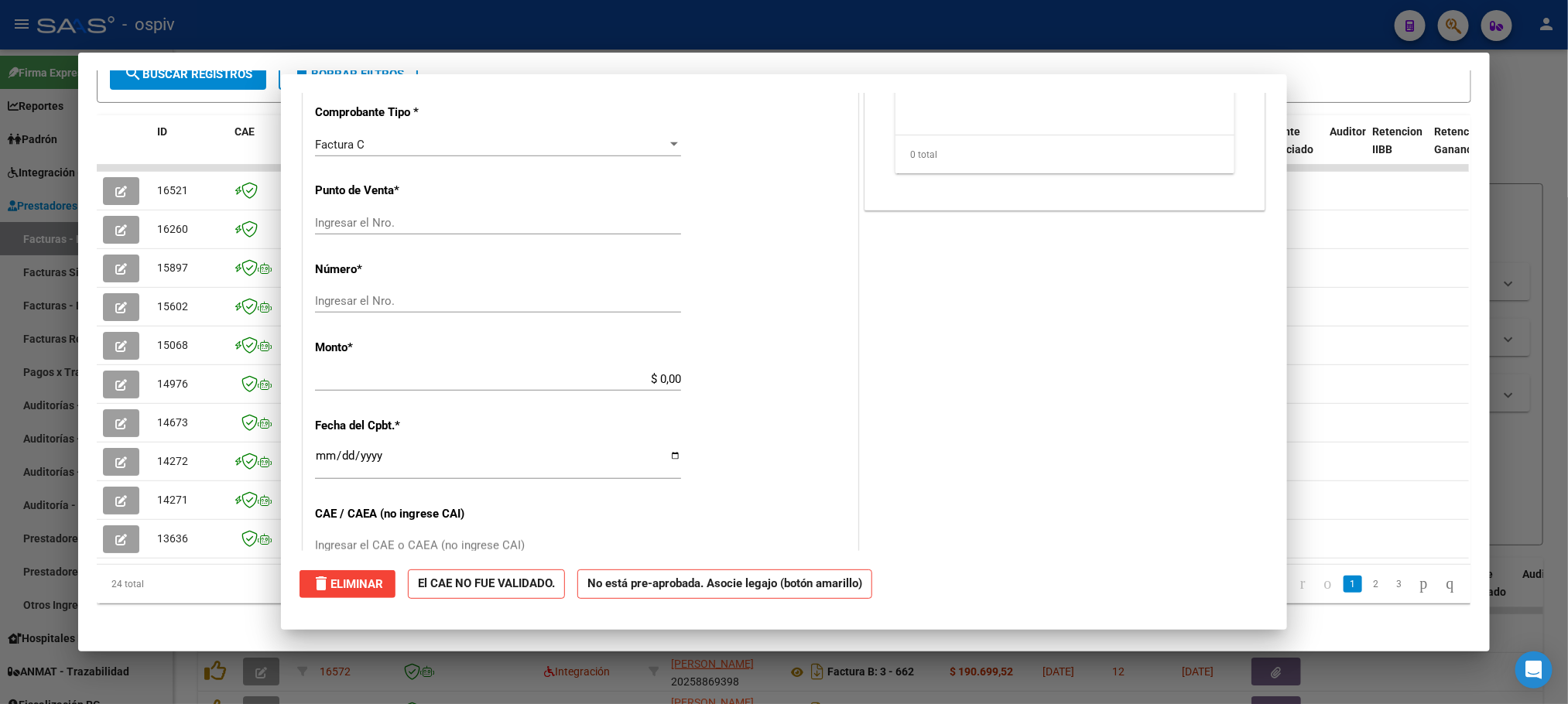
scroll to position [0, 0]
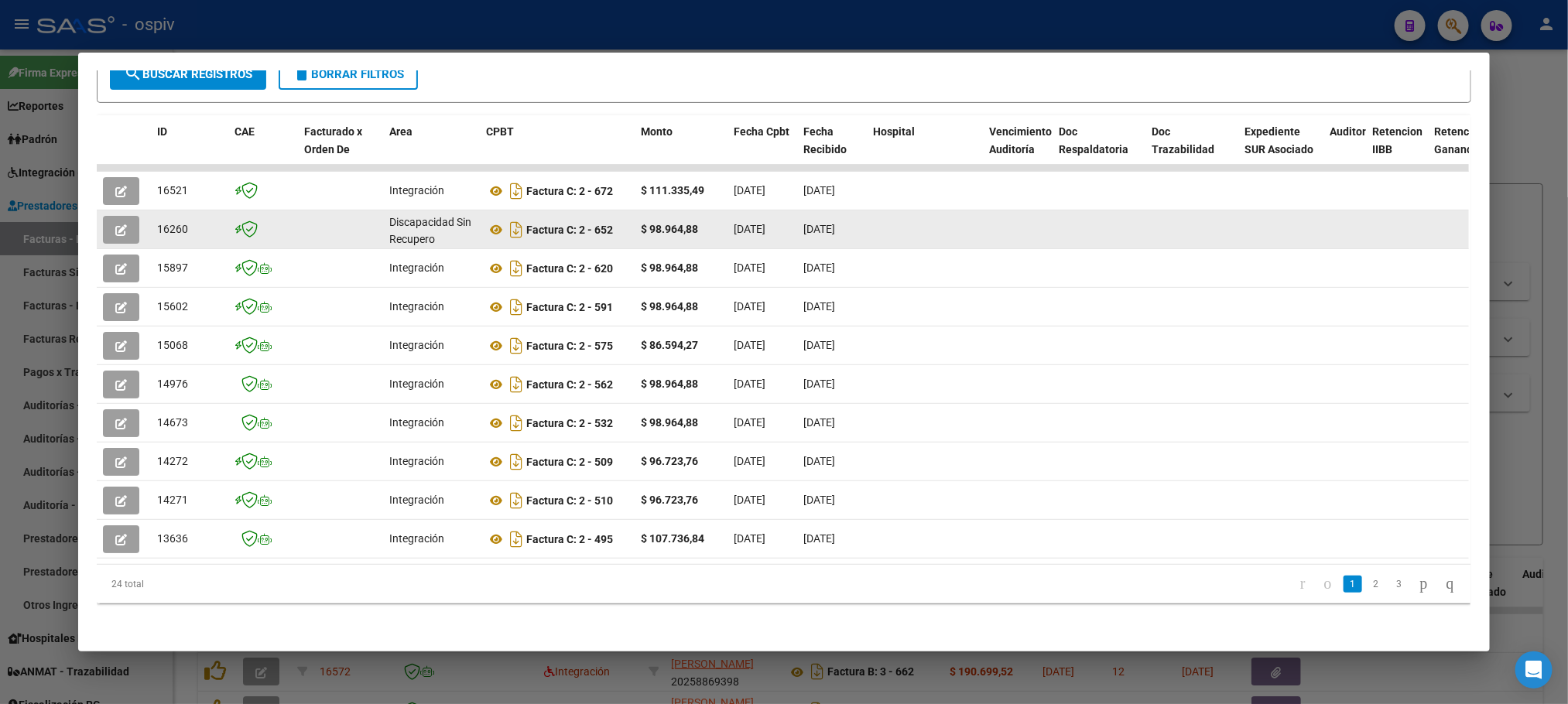
click at [121, 216] on button "button" at bounding box center [121, 229] width 36 height 27
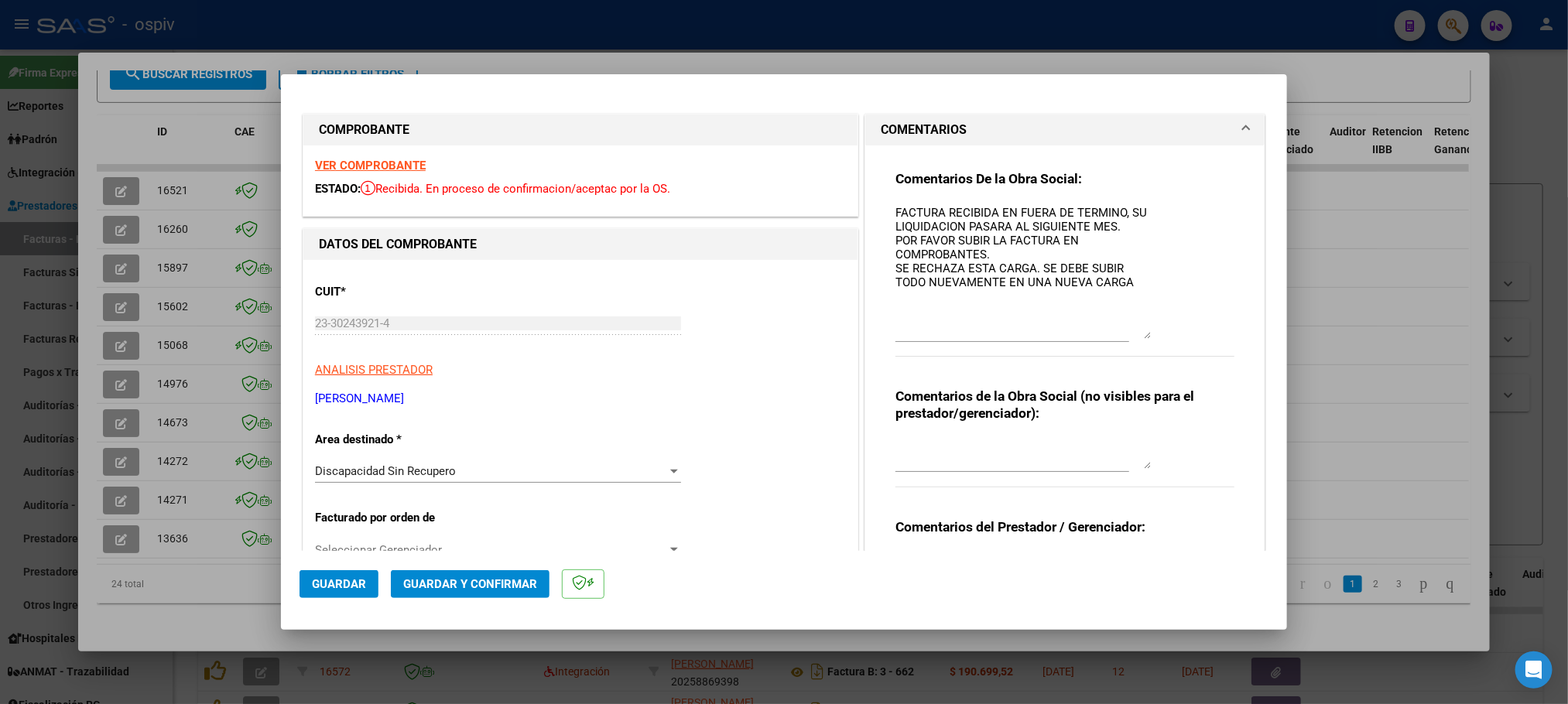
drag, startPoint x: 1136, startPoint y: 228, endPoint x: 1169, endPoint y: 332, distance: 109.1
click at [1169, 332] on div "Comentarios De la Obra Social: FACTURA RECIBIDA EN FUERA DE TERMINO, SU LIQUIDA…" at bounding box center [1065, 273] width 339 height 204
click at [562, 28] on div at bounding box center [784, 352] width 1568 height 704
type input "$ 0,00"
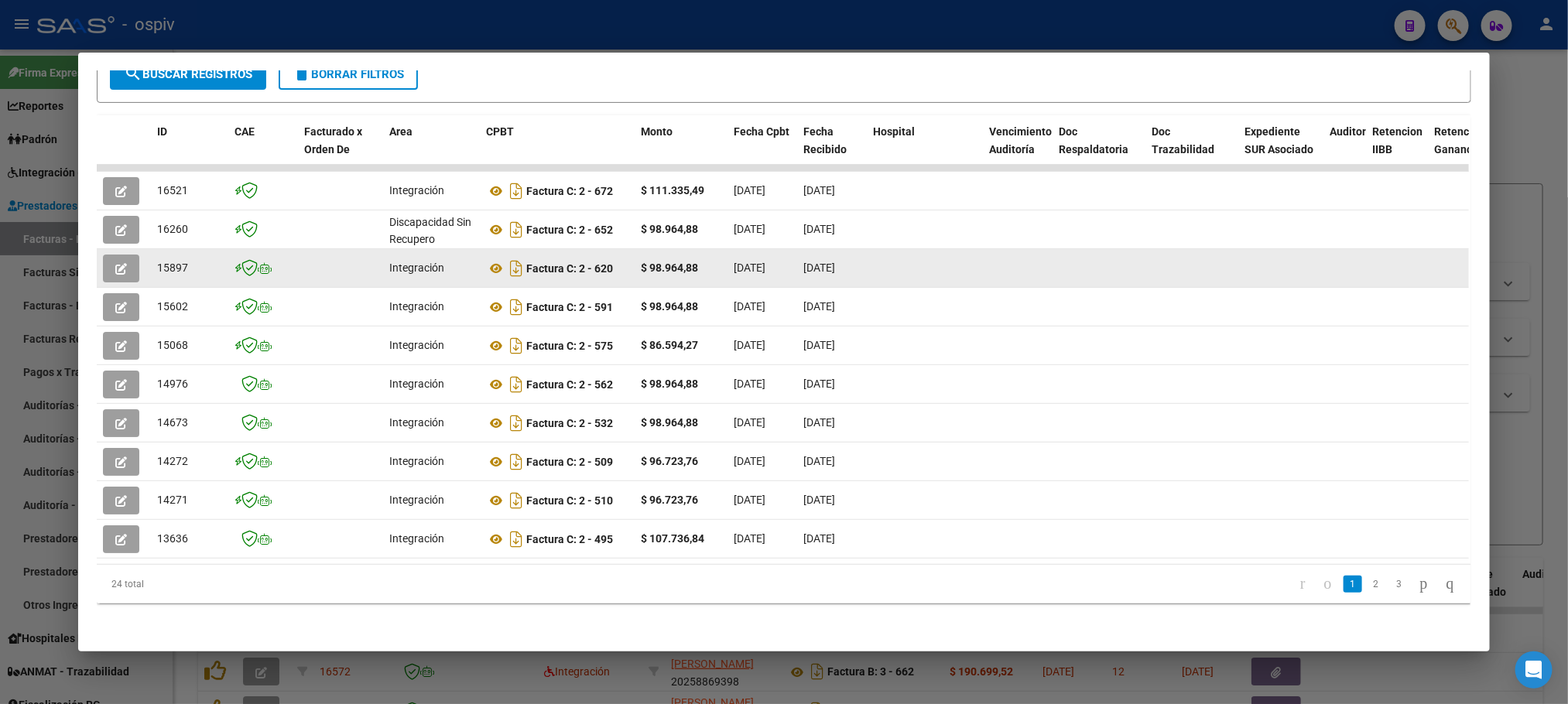
click at [120, 263] on icon "button" at bounding box center [122, 269] width 12 height 12
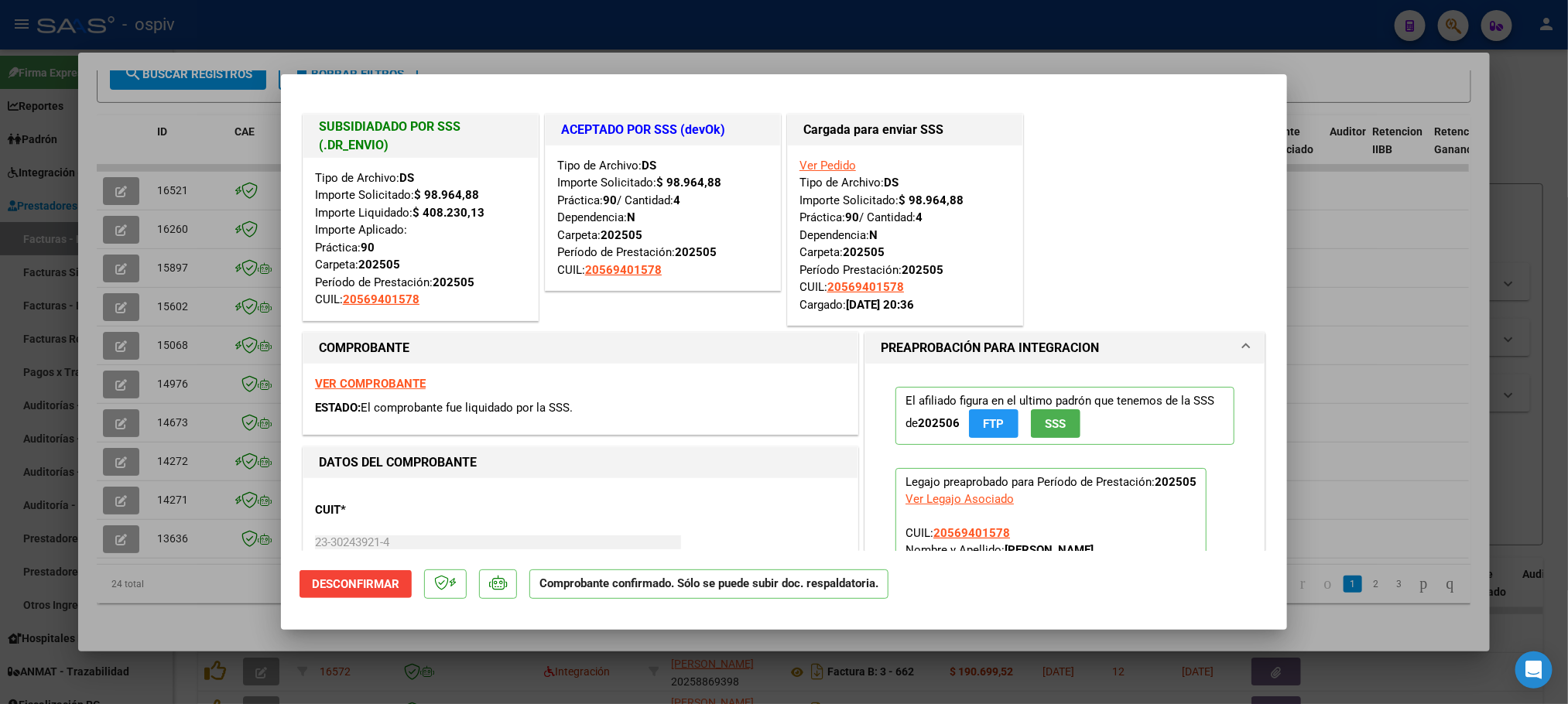
click at [797, 30] on div at bounding box center [784, 352] width 1568 height 704
type input "$ 0,00"
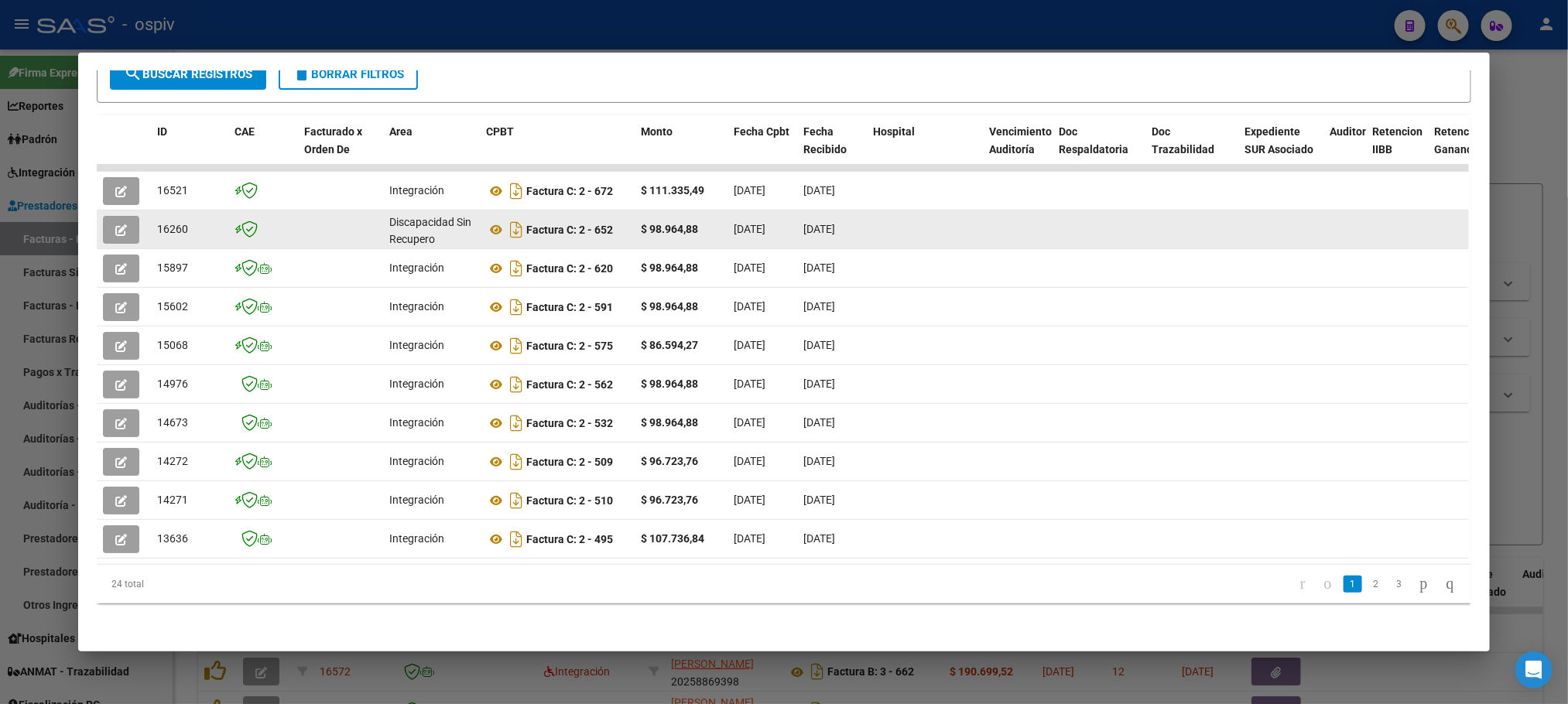
click at [124, 216] on button "button" at bounding box center [121, 229] width 36 height 27
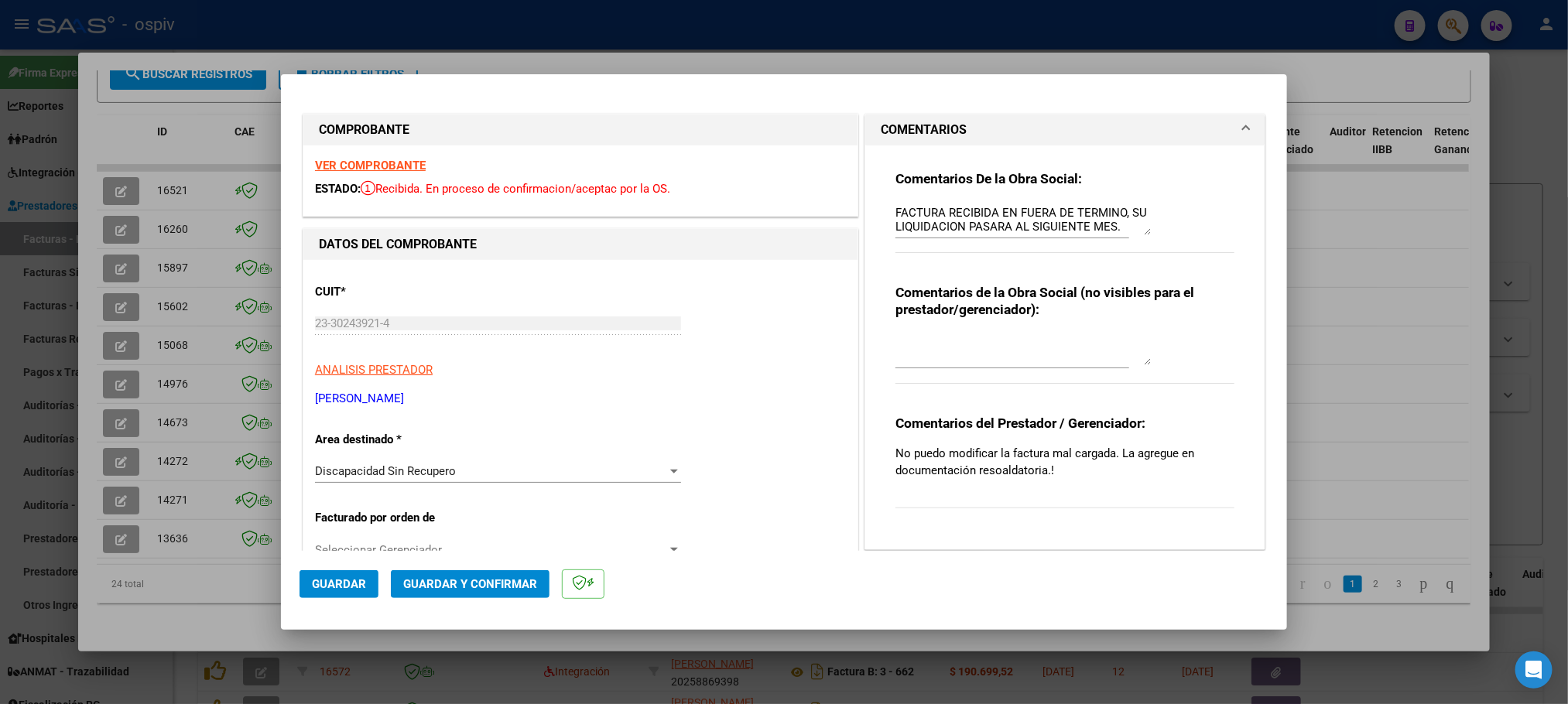
click at [648, 24] on div at bounding box center [784, 352] width 1568 height 704
type input "$ 0,00"
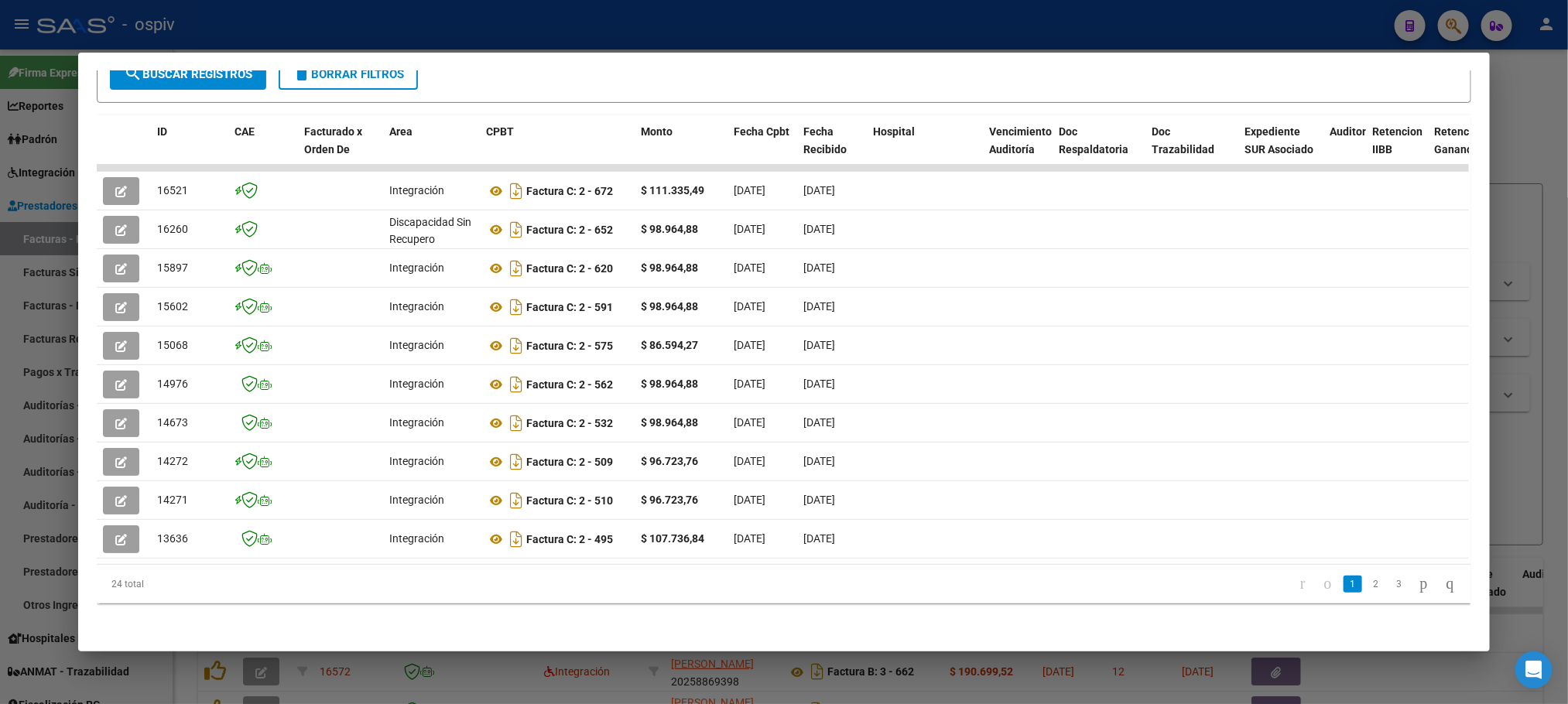
click at [964, 26] on div at bounding box center [784, 352] width 1568 height 704
